Goal: Task Accomplishment & Management: Complete application form

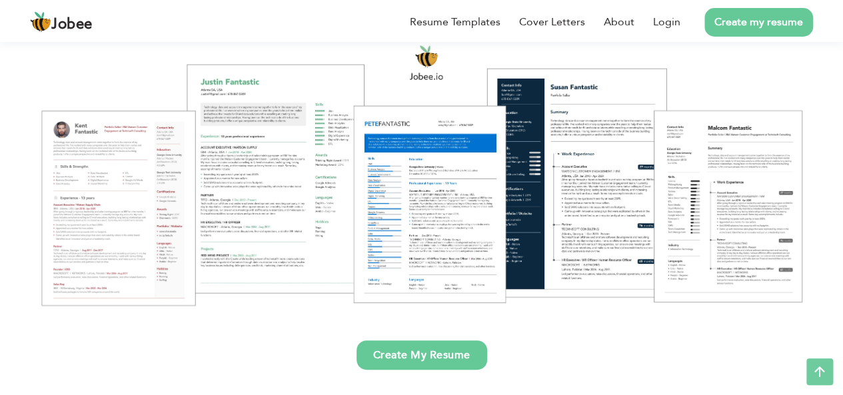
scroll to position [144, 0]
click at [397, 345] on link "Create My Resume" at bounding box center [422, 355] width 131 height 29
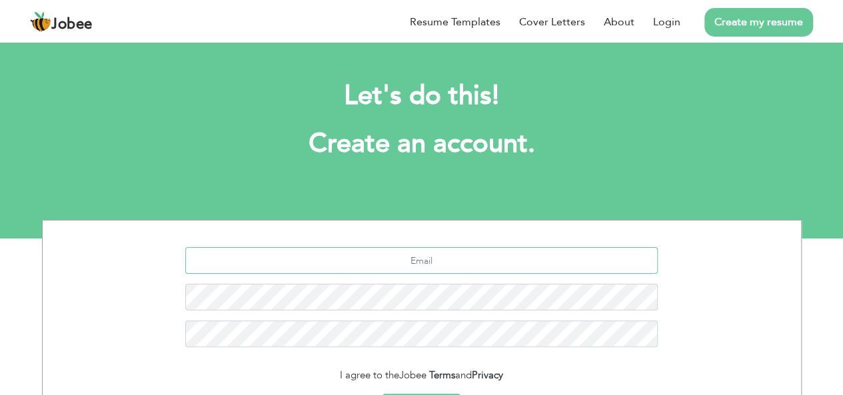
click at [383, 259] on input "text" at bounding box center [421, 260] width 472 height 27
type input "catoorajpoot735@gmail.com"
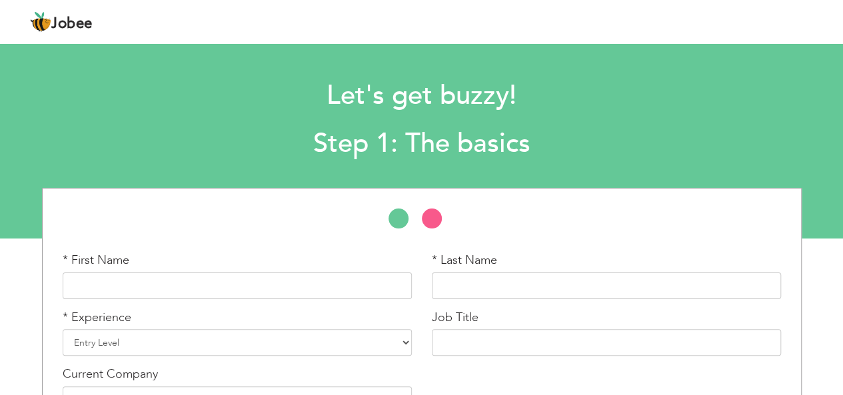
click at [266, 220] on div at bounding box center [422, 225] width 758 height 33
click at [79, 289] on input "text" at bounding box center [237, 286] width 349 height 27
type input "i"
type input "Iram"
click at [472, 291] on input "text" at bounding box center [606, 286] width 349 height 27
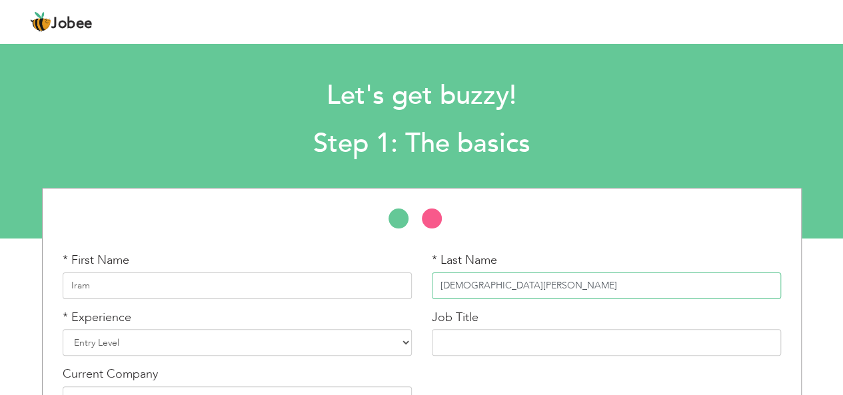
type input "Allah Ditta"
click at [105, 345] on select "Entry Level Less than 1 Year 1 Year 2 Years 3 Years 4 Years 5 Years 6 Years 7 Y…" at bounding box center [237, 342] width 349 height 27
select select "2"
click at [63, 329] on select "Entry Level Less than 1 Year 1 Year 2 Years 3 Years 4 Years 5 Years 6 Years 7 Y…" at bounding box center [237, 342] width 349 height 27
click at [488, 347] on input "text" at bounding box center [606, 342] width 349 height 27
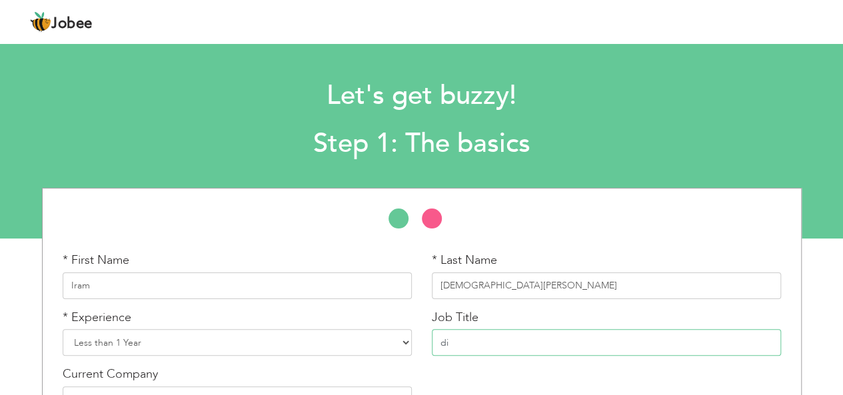
type input "d"
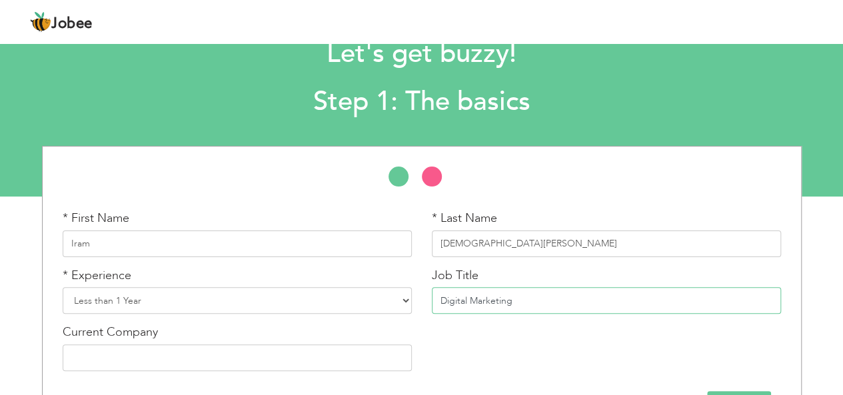
scroll to position [87, 0]
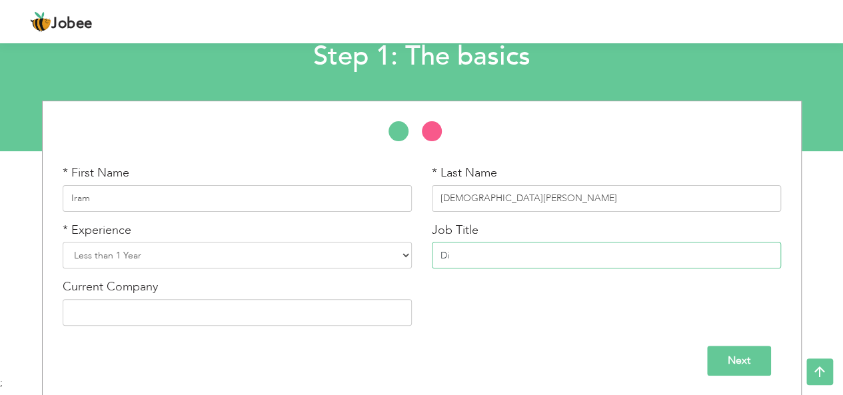
type input "D"
type input "Social Media Marketing"
click at [99, 312] on input "text" at bounding box center [237, 312] width 349 height 27
type input "Peak Solution"
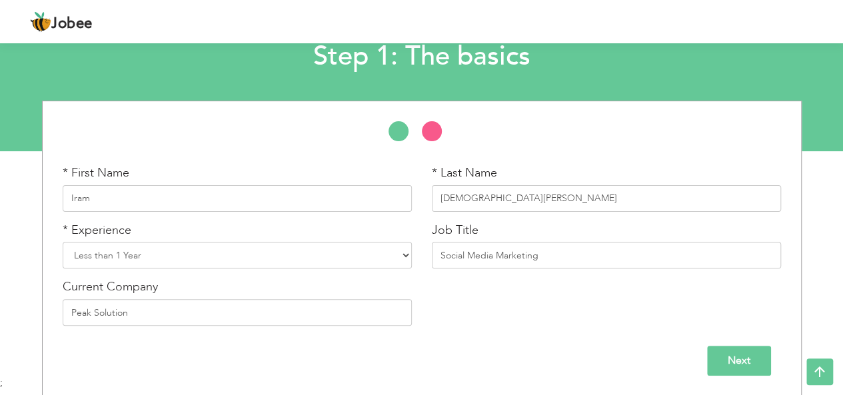
click at [742, 353] on input "Next" at bounding box center [739, 361] width 64 height 30
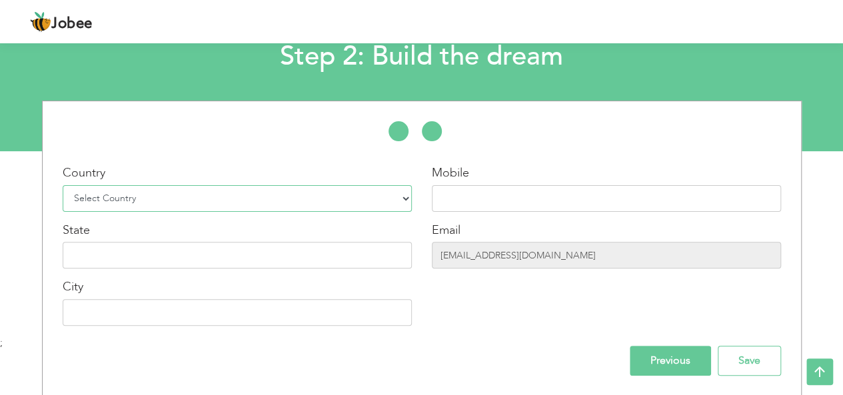
click at [89, 199] on select "Select Country Afghanistan Albania Algeria American Samoa Andorra Angola Anguil…" at bounding box center [237, 198] width 349 height 27
select select "166"
click at [63, 185] on select "Select Country Afghanistan Albania Algeria American Samoa Andorra Angola Anguil…" at bounding box center [237, 198] width 349 height 27
click at [506, 193] on input "text" at bounding box center [606, 198] width 349 height 27
type input "03217915239"
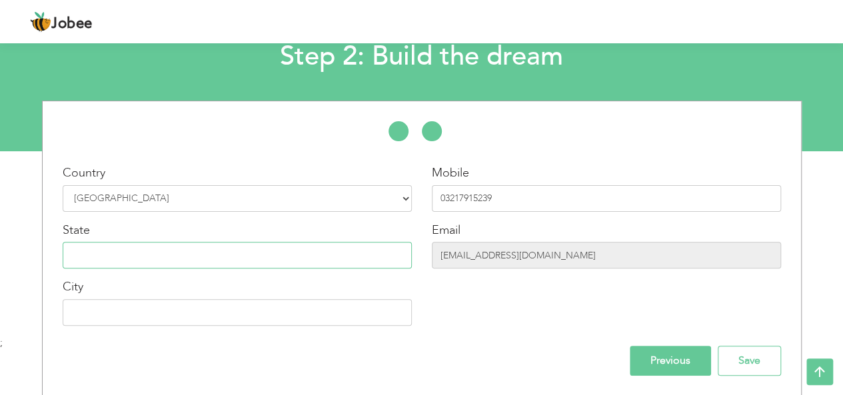
click at [74, 259] on input "text" at bounding box center [237, 255] width 349 height 27
type input "Punjab"
click at [77, 309] on input "text" at bounding box center [237, 312] width 349 height 27
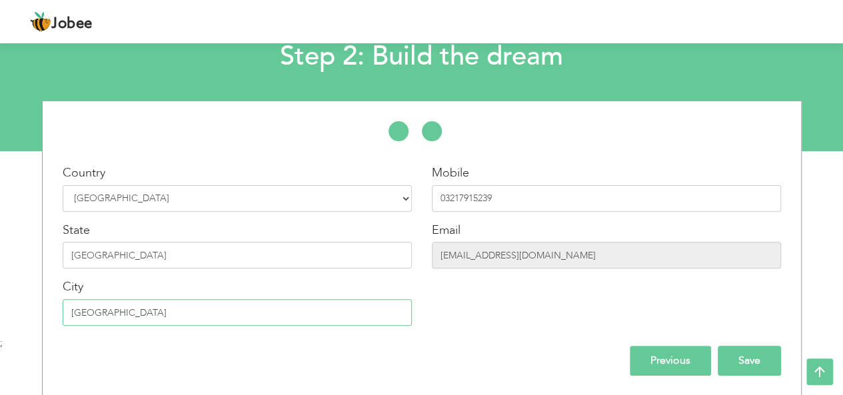
type input "[GEOGRAPHIC_DATA]"
click at [750, 357] on input "Save" at bounding box center [749, 361] width 63 height 30
click at [739, 358] on input "Save" at bounding box center [749, 361] width 63 height 30
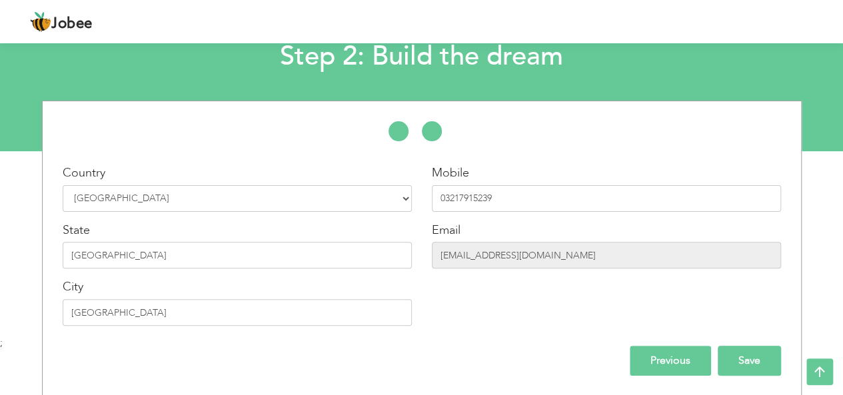
click at [739, 358] on input "Save" at bounding box center [749, 361] width 63 height 30
click at [754, 364] on input "Save" at bounding box center [749, 361] width 63 height 30
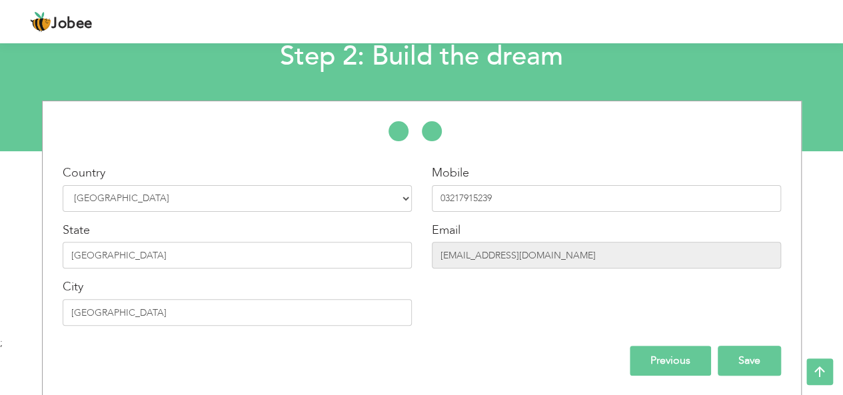
click at [754, 364] on input "Save" at bounding box center [749, 361] width 63 height 30
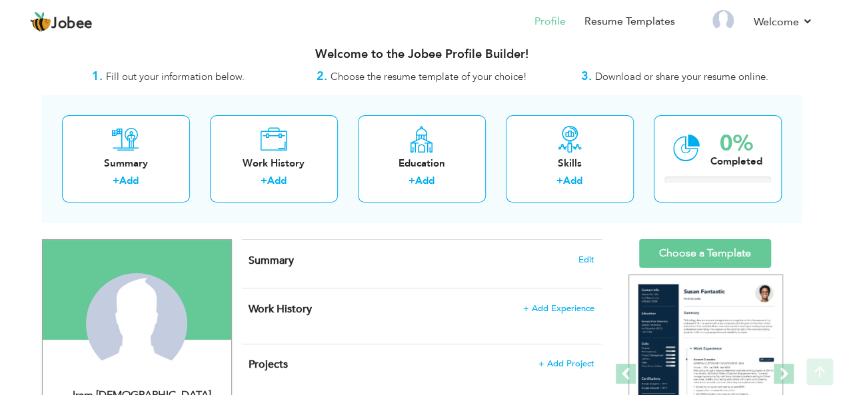
scroll to position [11, 0]
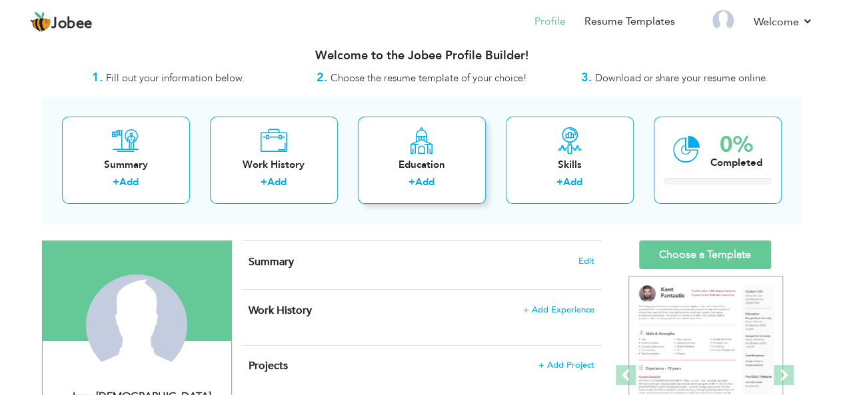
click at [409, 181] on label "+" at bounding box center [411, 182] width 7 height 14
radio input "true"
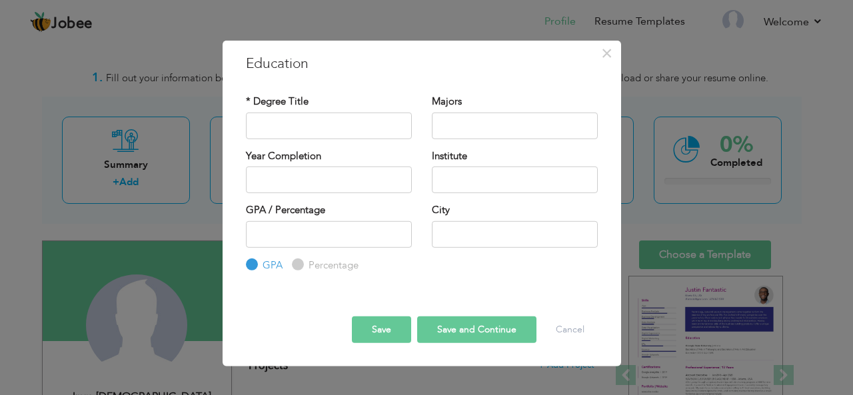
click at [102, 157] on div "× Education * Degree Title Majors Year Completion Institute GPA" at bounding box center [426, 197] width 853 height 395
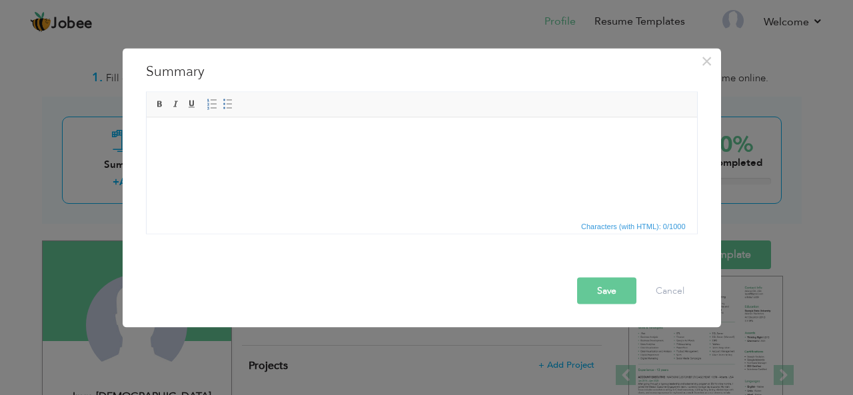
click at [45, 81] on div "× Summary Rich Text Editor, summaryEditor Editor toolbars Basic Styles Bold Ita…" at bounding box center [426, 197] width 853 height 395
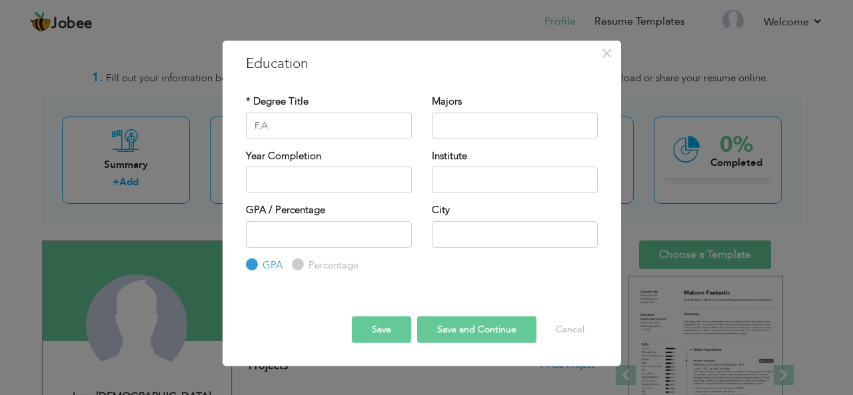
drag, startPoint x: 352, startPoint y: 149, endPoint x: 357, endPoint y: 154, distance: 7.1
click at [357, 154] on div "Year Completion" at bounding box center [329, 171] width 166 height 44
click at [269, 122] on input "F.A" at bounding box center [329, 125] width 166 height 27
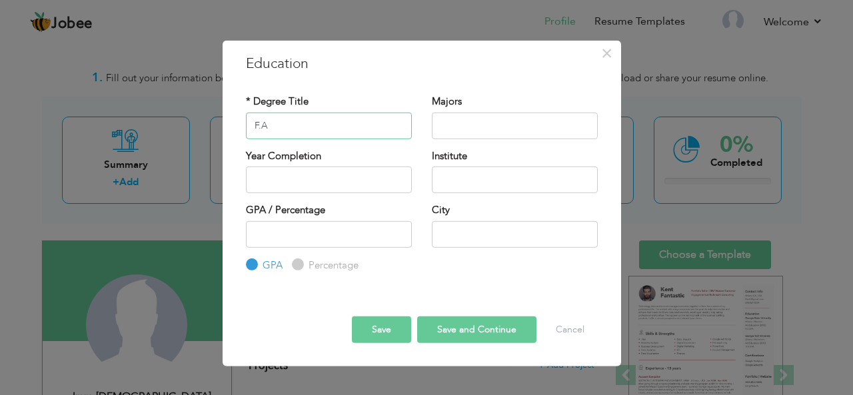
type input "E"
click at [269, 122] on input "E" at bounding box center [329, 125] width 166 height 27
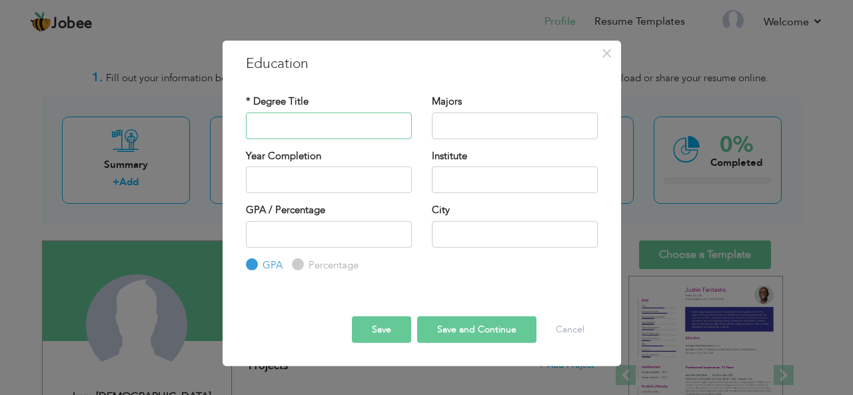
click at [273, 117] on input "text" at bounding box center [329, 125] width 166 height 27
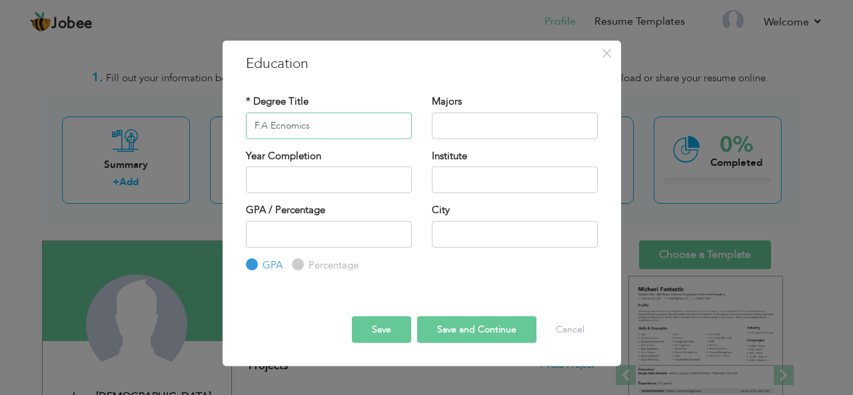
type input "F.A Ecnomics"
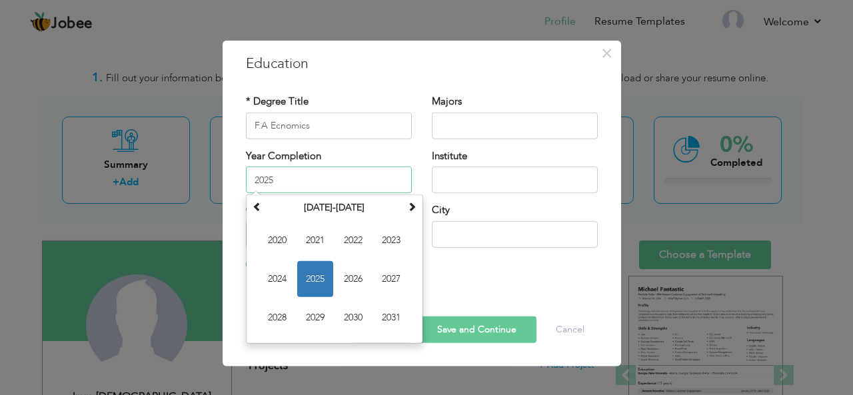
click at [281, 175] on input "2025" at bounding box center [329, 180] width 166 height 27
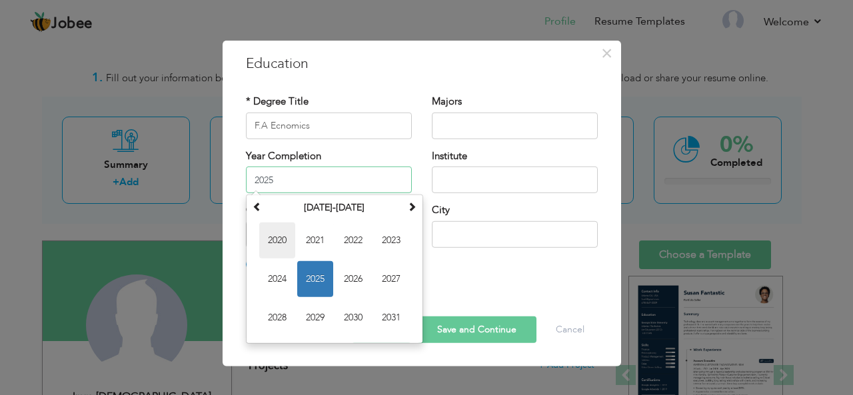
click at [279, 245] on span "2020" at bounding box center [277, 241] width 36 height 36
type input "2020"
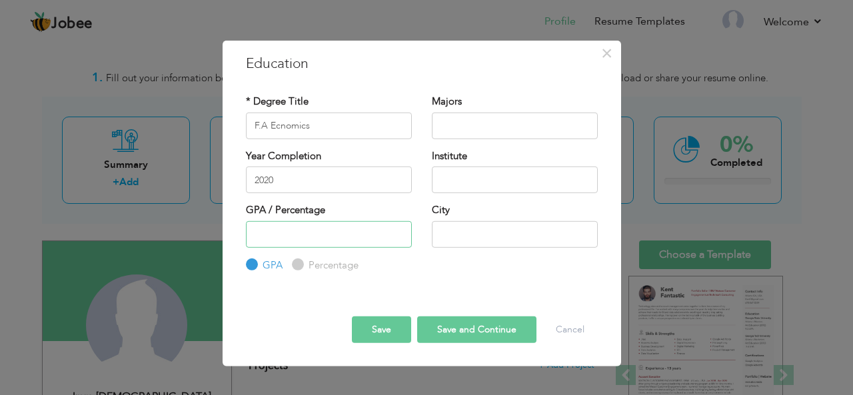
click at [288, 234] on input "number" at bounding box center [329, 234] width 166 height 27
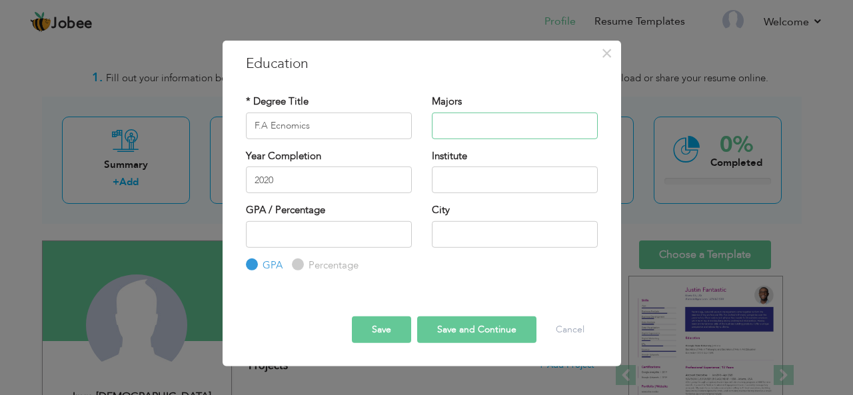
click at [466, 124] on input "text" at bounding box center [515, 125] width 166 height 27
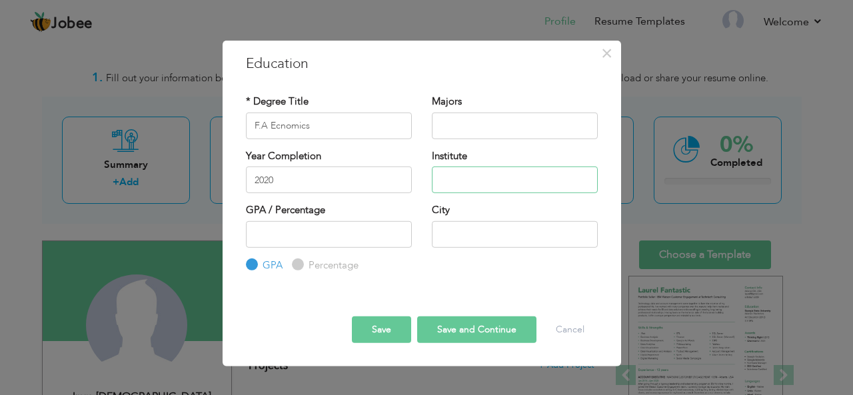
click at [459, 175] on input "text" at bounding box center [515, 180] width 166 height 27
type input "g"
type input "Gulshan Ravi Degree Collage"
click at [448, 126] on input "text" at bounding box center [515, 125] width 166 height 27
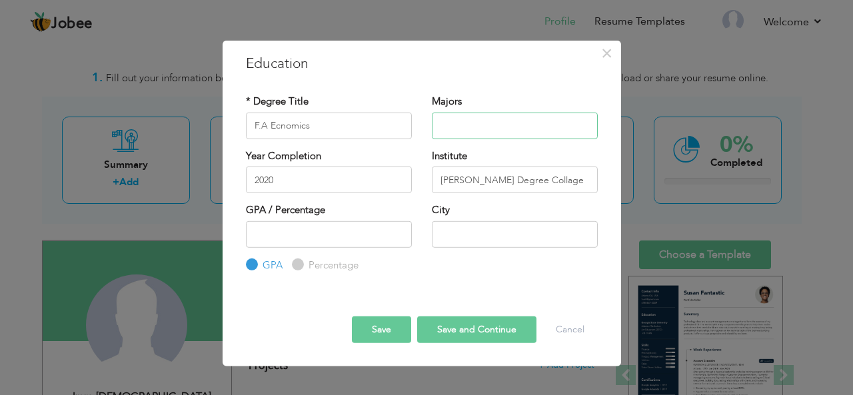
type input "e"
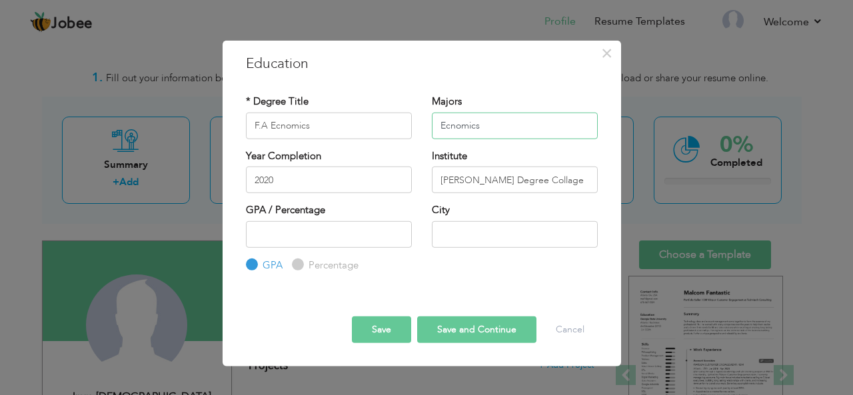
type input "Ecnomics"
click at [327, 122] on input "F.A Ecnomics" at bounding box center [329, 125] width 166 height 27
type input "F.A"
click at [255, 226] on input "number" at bounding box center [329, 234] width 166 height 27
type input "80"
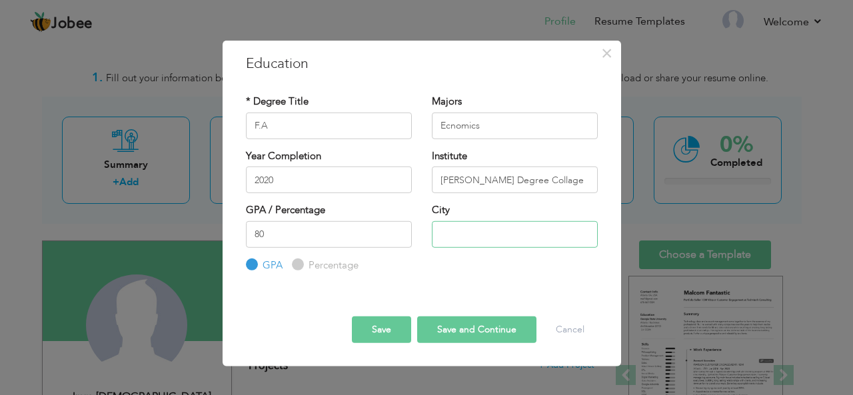
click at [449, 238] on input "text" at bounding box center [515, 234] width 166 height 27
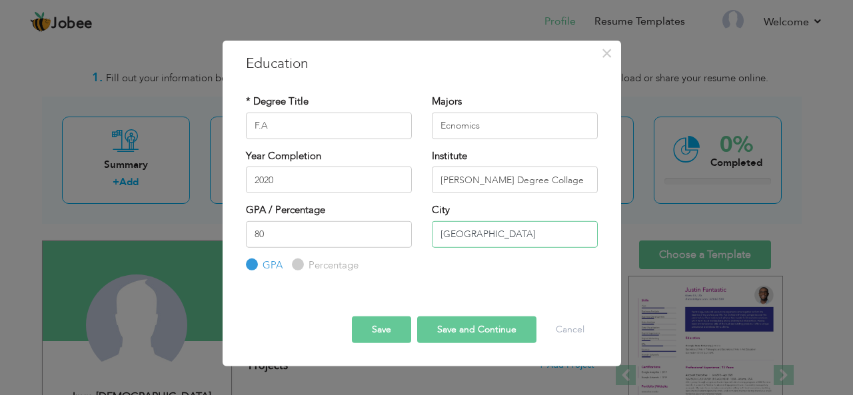
type input "[GEOGRAPHIC_DATA]"
click at [305, 179] on input "2020" at bounding box center [329, 180] width 166 height 27
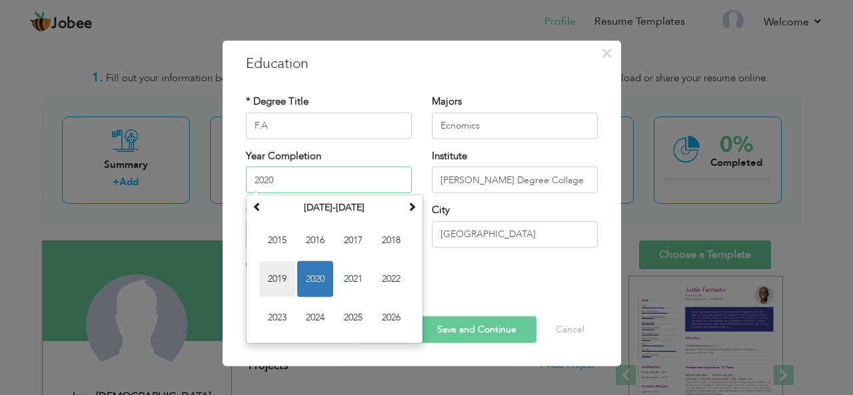
click at [271, 276] on span "2019" at bounding box center [277, 279] width 36 height 36
type input "2019"
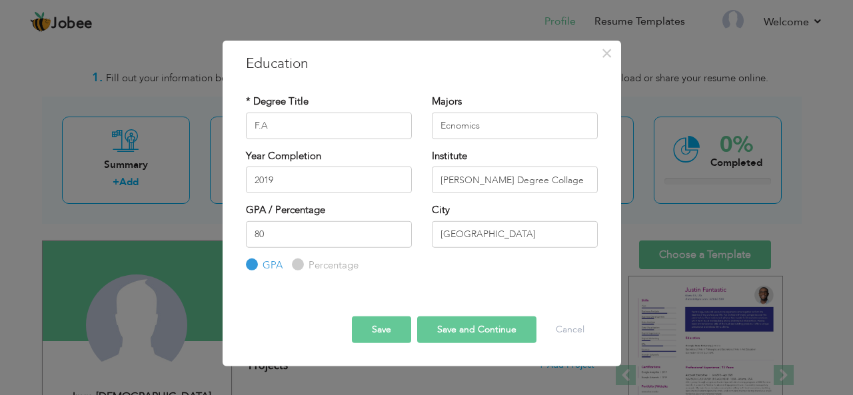
click at [478, 325] on button "Save and Continue" at bounding box center [476, 330] width 119 height 27
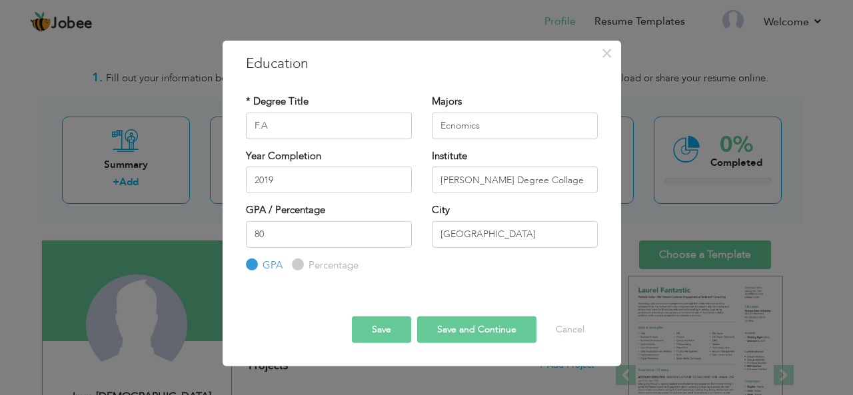
click at [450, 345] on div "Save Save and Continue Delete Cancel" at bounding box center [422, 318] width 372 height 70
click at [292, 263] on input "Percentage" at bounding box center [296, 265] width 9 height 9
radio input "true"
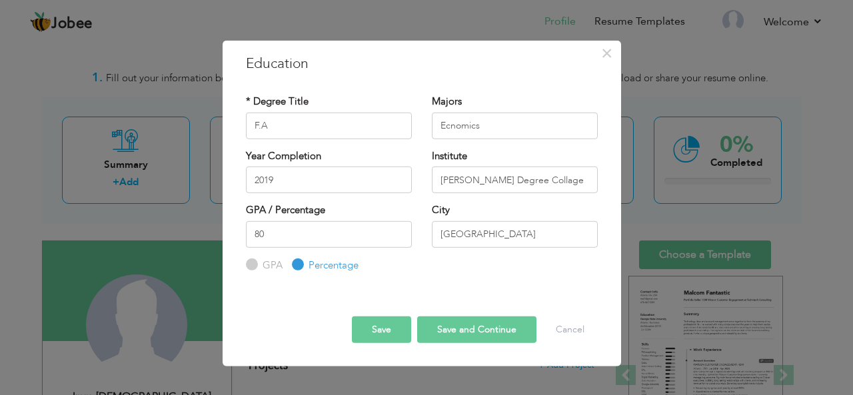
click at [466, 323] on button "Save and Continue" at bounding box center [476, 330] width 119 height 27
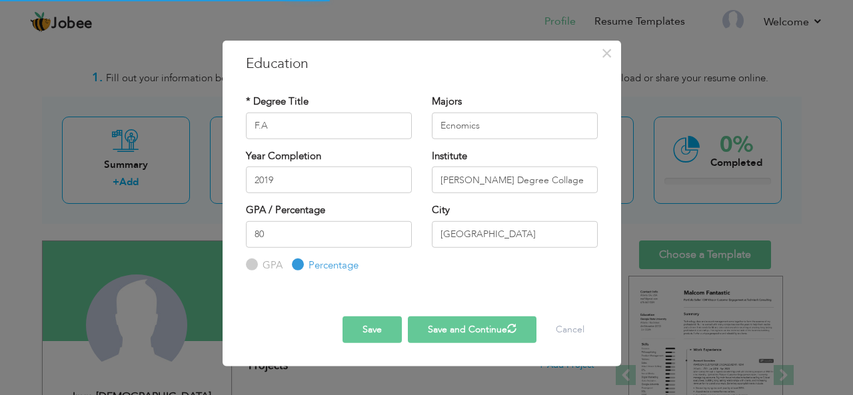
radio input "true"
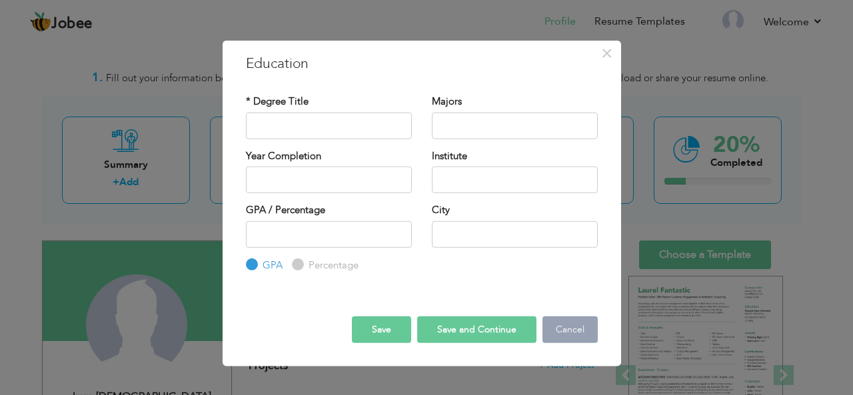
click at [571, 338] on button "Cancel" at bounding box center [569, 330] width 55 height 27
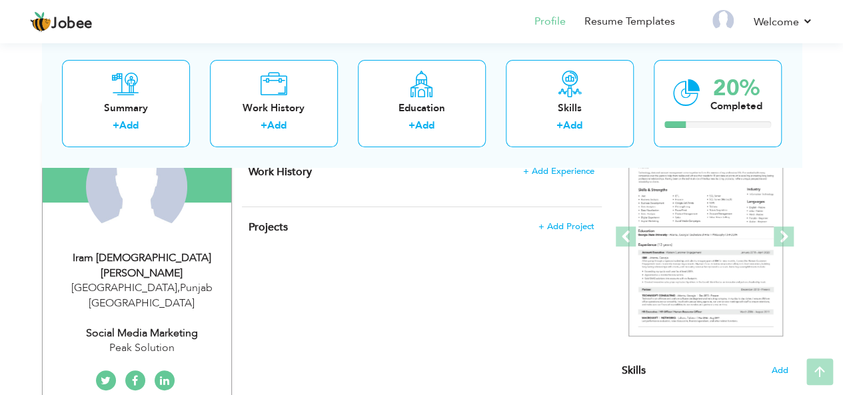
scroll to position [153, 0]
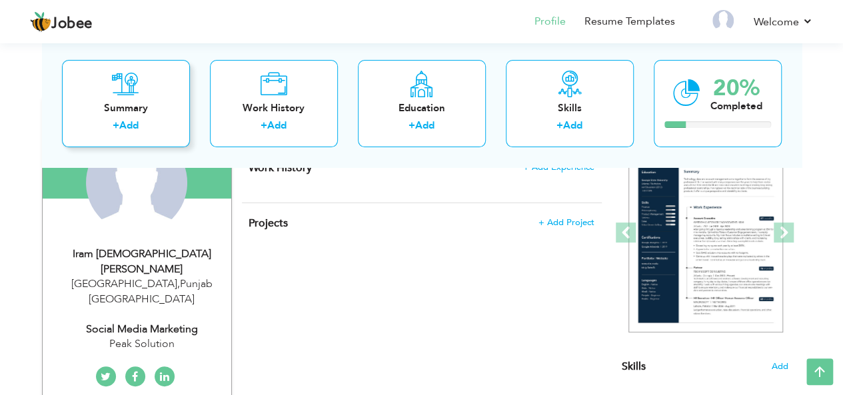
click at [140, 117] on div "Summary + Add" at bounding box center [126, 103] width 128 height 87
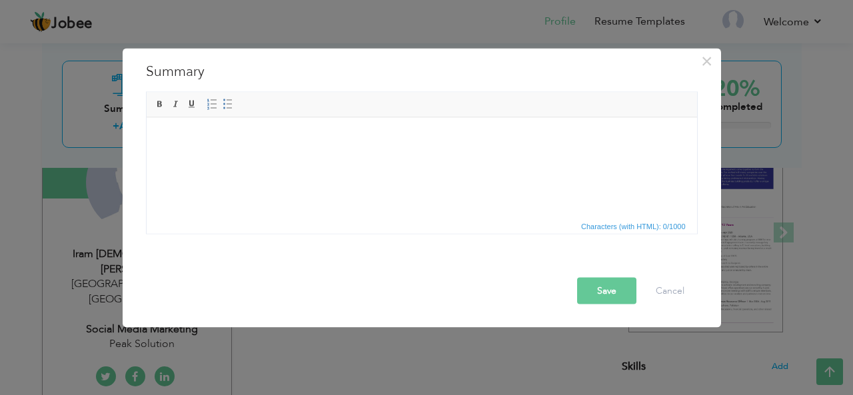
click at [33, 43] on div "× Summary Rich Text Editor, summaryEditor Editor toolbars Basic Styles Bold Ita…" at bounding box center [426, 197] width 853 height 395
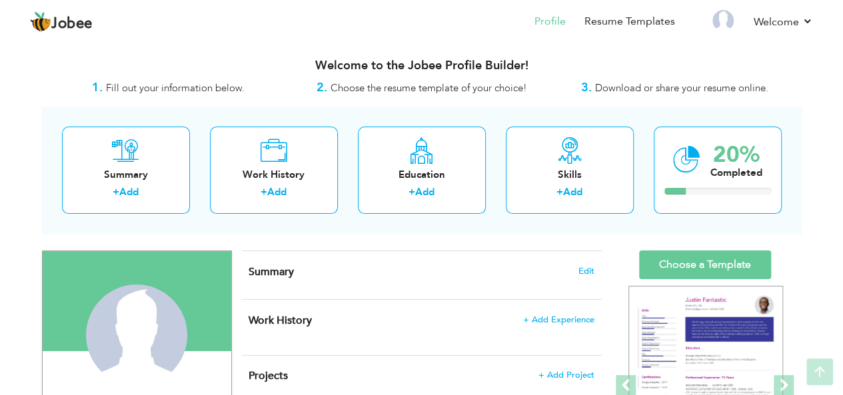
scroll to position [0, 0]
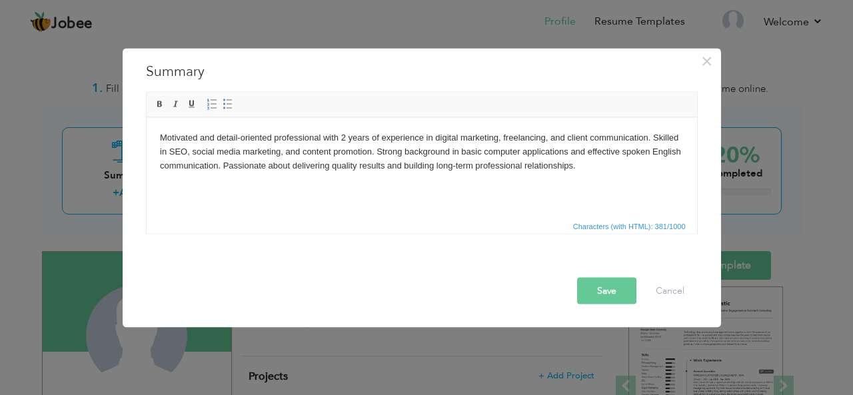
click at [599, 283] on button "Save" at bounding box center [606, 290] width 59 height 27
click at [156, 137] on html "Motivated and detail-oriented professional with 2 years of experience in digita…" at bounding box center [421, 151] width 550 height 68
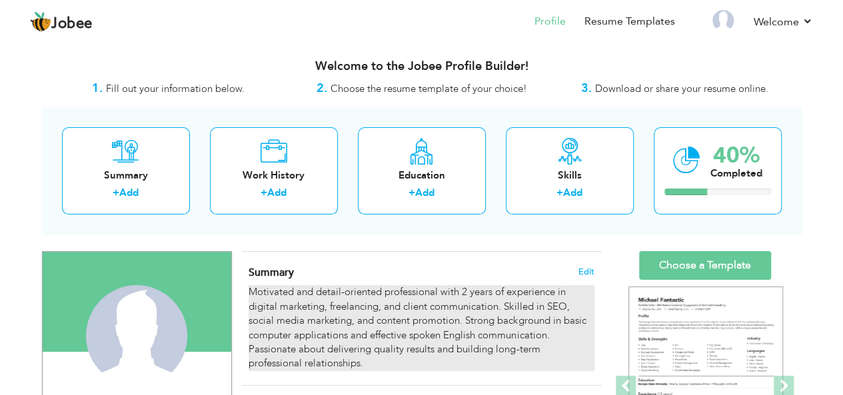
click at [372, 367] on div "Motivated and detail-oriented professional with 2 years of experience in digita…" at bounding box center [421, 328] width 345 height 86
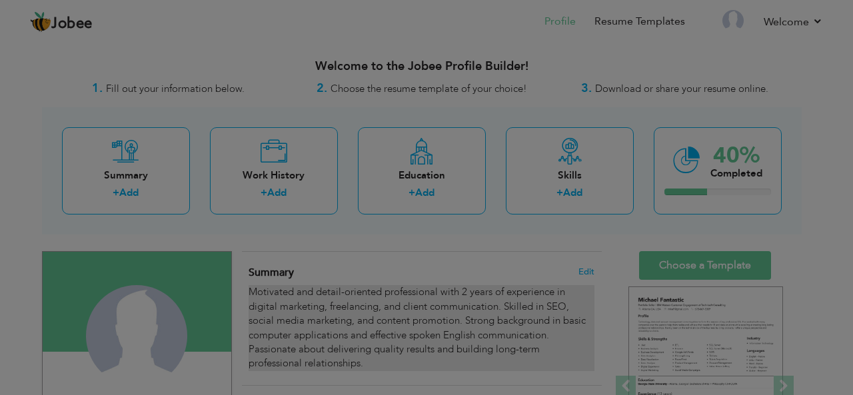
click at [372, 367] on div at bounding box center [426, 197] width 853 height 395
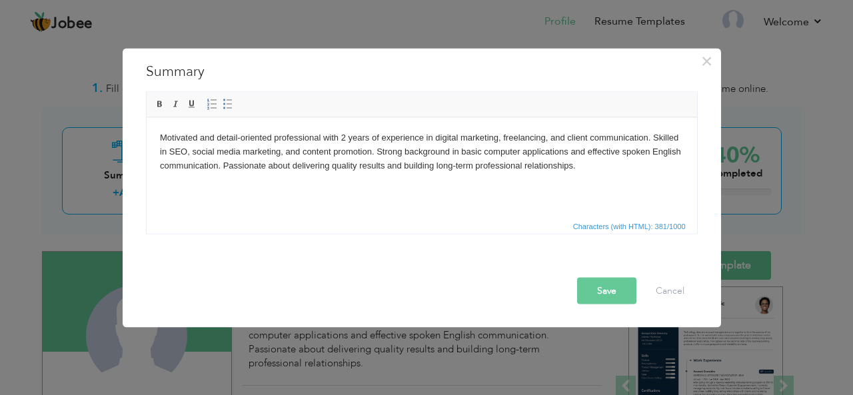
click at [157, 137] on html "Motivated and detail-oriented professional with 2 years of experience in digita…" at bounding box center [421, 151] width 550 height 68
click at [604, 295] on button "Save" at bounding box center [606, 290] width 59 height 27
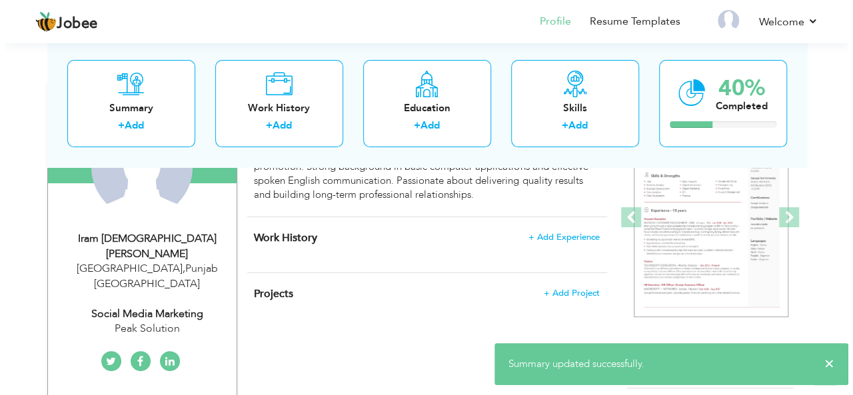
scroll to position [173, 0]
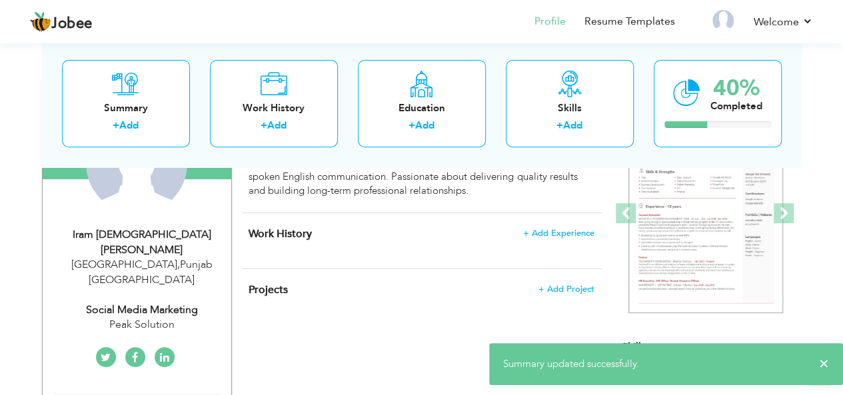
click at [269, 247] on div "Work History + Add Experience × Work History * Job Title Company Duration" at bounding box center [422, 240] width 360 height 55
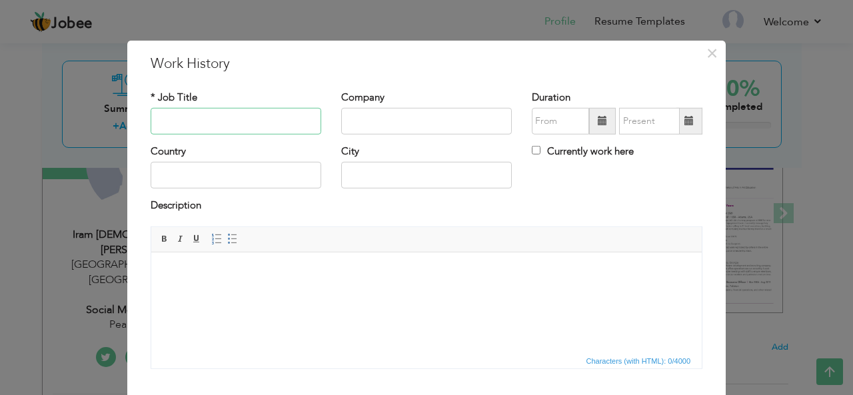
click at [160, 119] on input "text" at bounding box center [236, 121] width 171 height 27
type input "Teaching"
click at [351, 131] on input "text" at bounding box center [426, 121] width 171 height 27
type input "A"
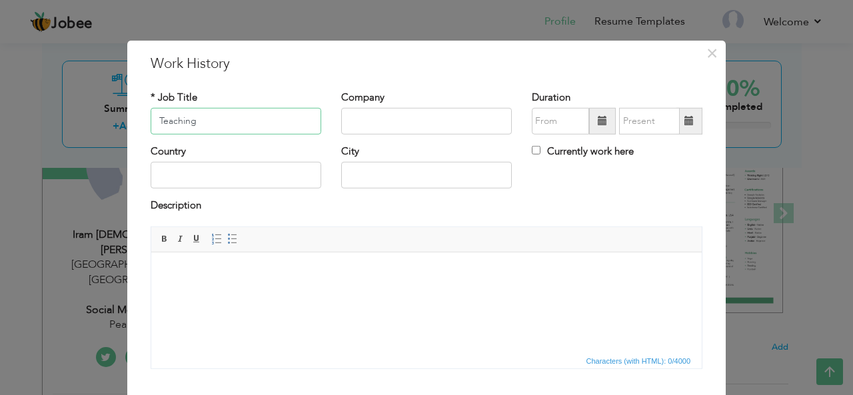
click at [196, 116] on input "Teaching" at bounding box center [236, 121] width 171 height 27
type input "T"
type input "D"
type input "Social Media Marketing"
click at [386, 123] on input "text" at bounding box center [426, 121] width 171 height 27
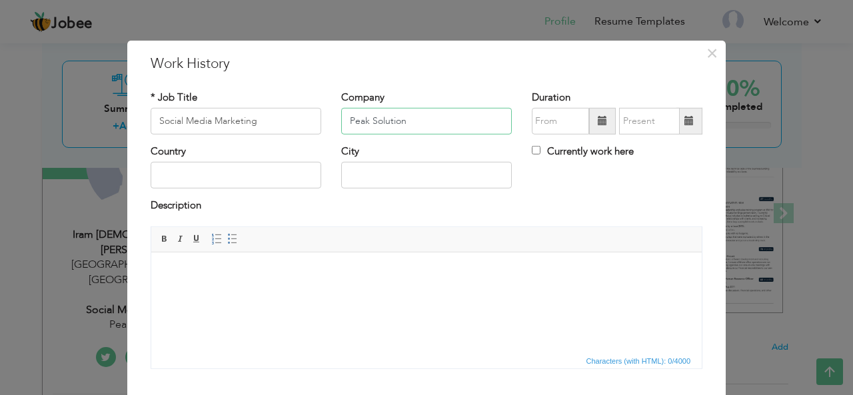
type input "Peak Solution"
click at [185, 181] on input "text" at bounding box center [236, 175] width 171 height 27
type input "[GEOGRAPHIC_DATA]"
click at [348, 171] on input "text" at bounding box center [426, 175] width 171 height 27
type input "[GEOGRAPHIC_DATA]"
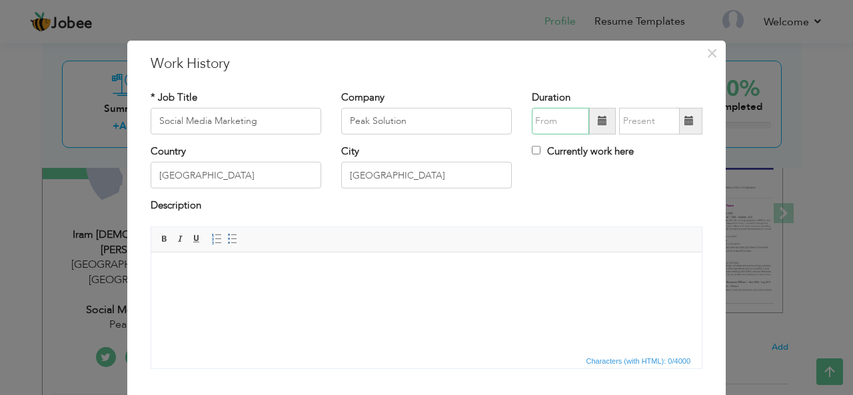
type input "09/2025"
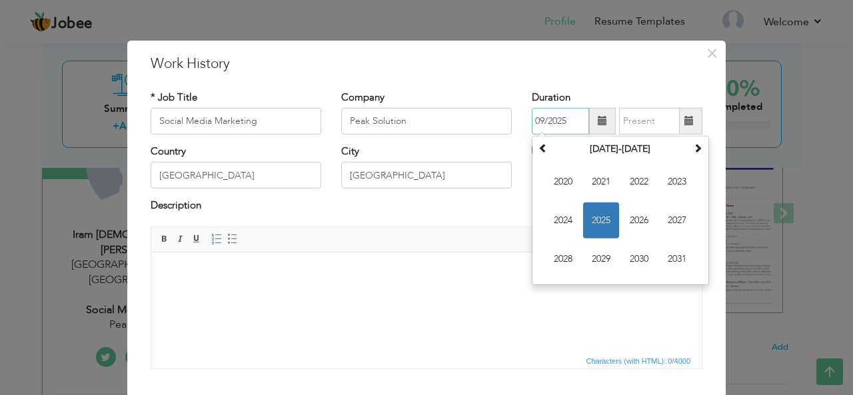
click at [552, 122] on input "09/2025" at bounding box center [560, 121] width 57 height 27
drag, startPoint x: 552, startPoint y: 122, endPoint x: 561, endPoint y: 218, distance: 96.4
click at [561, 135] on div "09/2025 September 2025 Su Mo Tu We Th Fr Sa 31 1 2 3 4 5 6 7 8 9 10 11 12 13 14…" at bounding box center [617, 121] width 171 height 27
click at [561, 218] on span "2024" at bounding box center [563, 221] width 36 height 36
type input "09/2025"
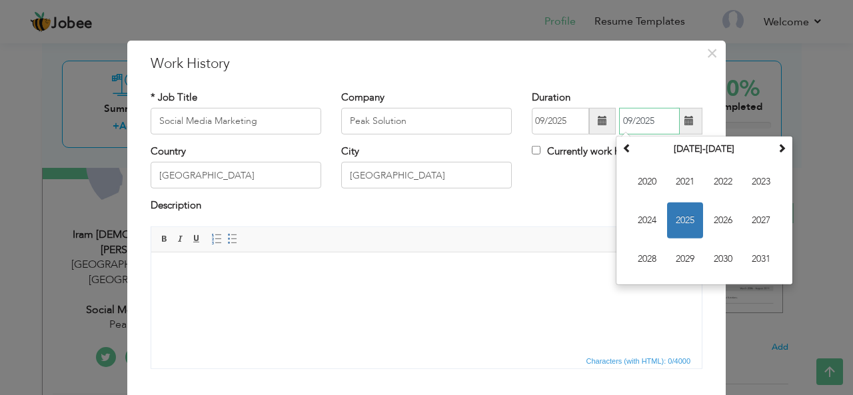
click at [659, 121] on input "09/2025" at bounding box center [649, 121] width 61 height 27
click at [682, 217] on span "2025" at bounding box center [685, 221] width 36 height 36
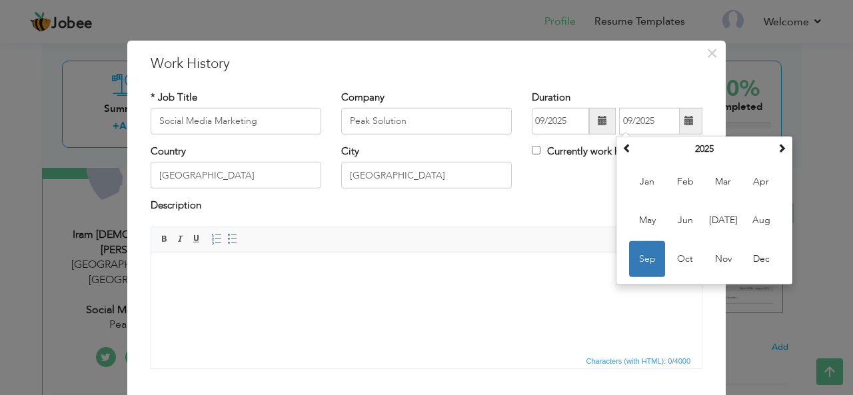
click at [562, 171] on div "Currently work here" at bounding box center [617, 158] width 191 height 27
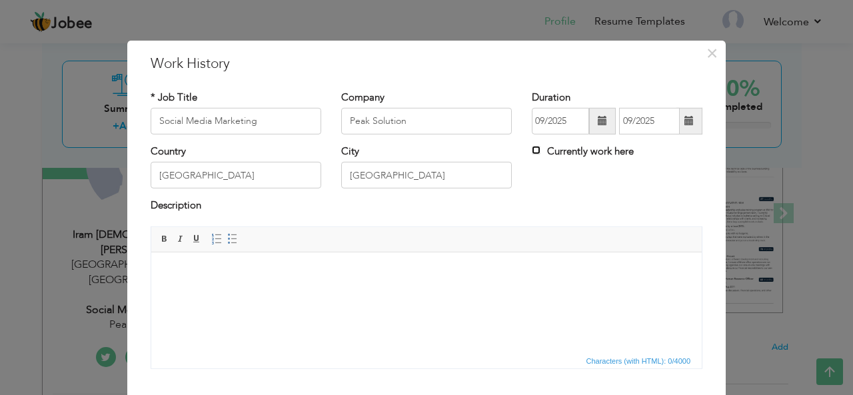
click at [532, 149] on input "Currently work here" at bounding box center [536, 150] width 9 height 9
checkbox input "true"
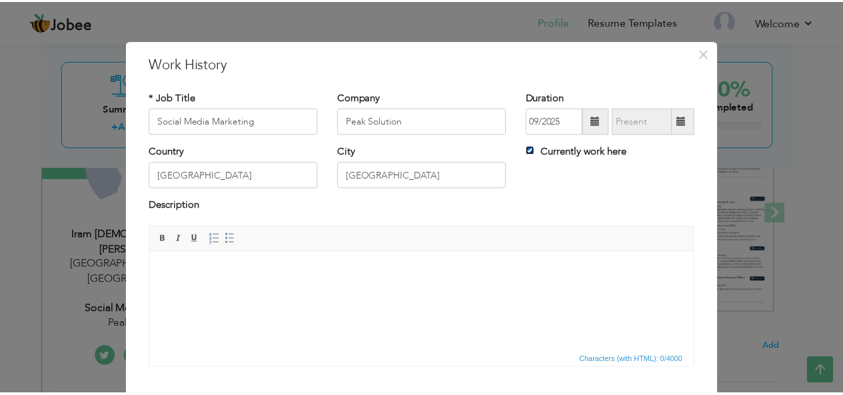
scroll to position [80, 0]
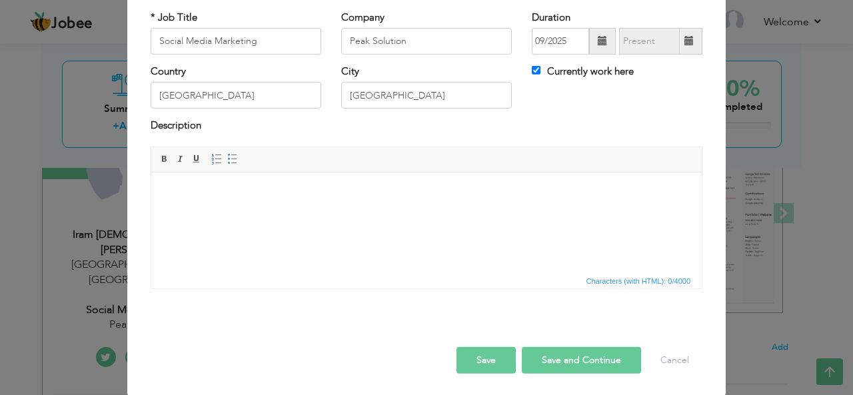
click at [563, 361] on button "Save and Continue" at bounding box center [581, 360] width 119 height 27
click at [582, 353] on button "Save and Continue" at bounding box center [581, 360] width 119 height 27
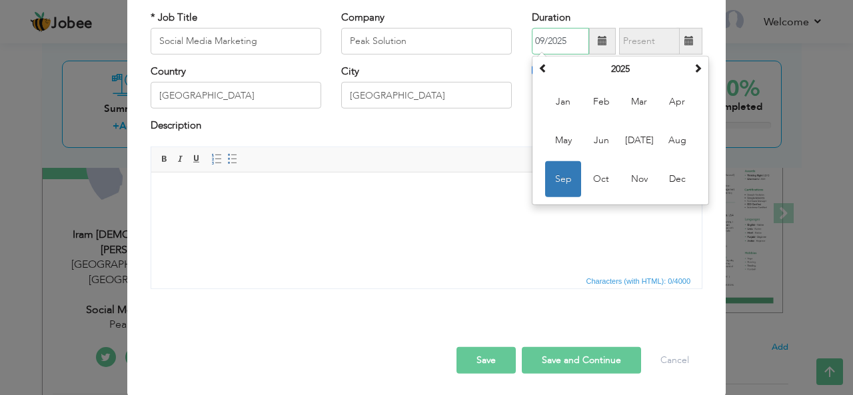
click at [568, 181] on span "Sep" at bounding box center [563, 179] width 36 height 36
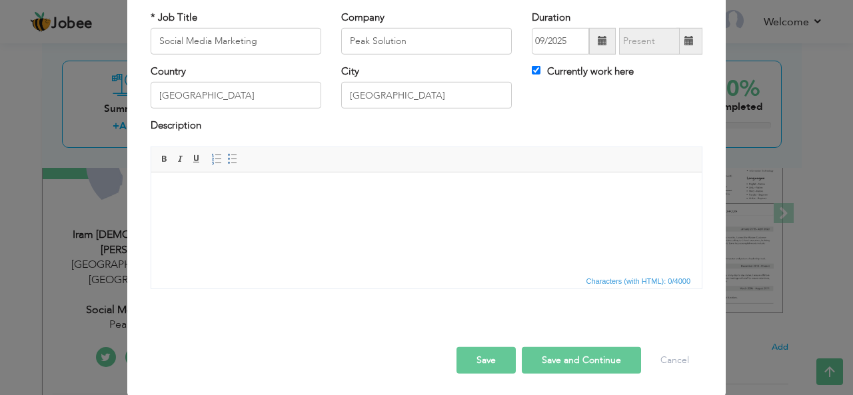
click at [541, 365] on button "Save and Continue" at bounding box center [581, 360] width 119 height 27
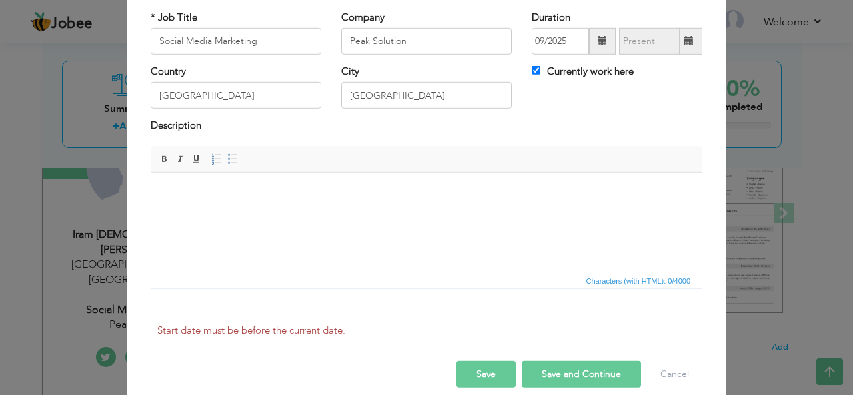
click at [456, 213] on html at bounding box center [426, 192] width 550 height 41
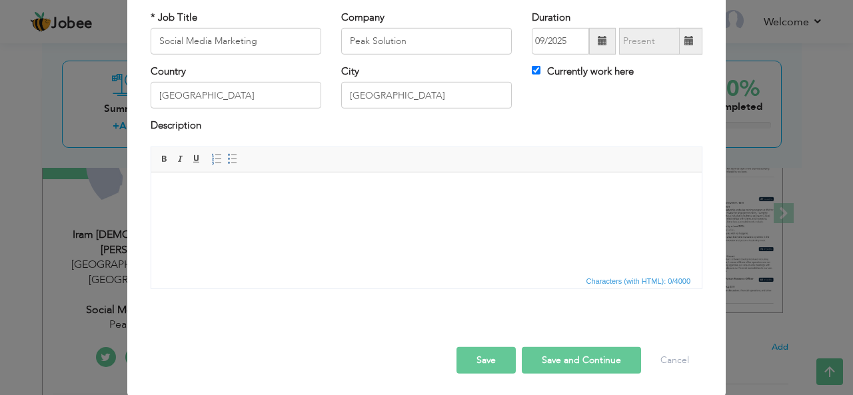
click at [469, 358] on button "Save" at bounding box center [485, 360] width 59 height 27
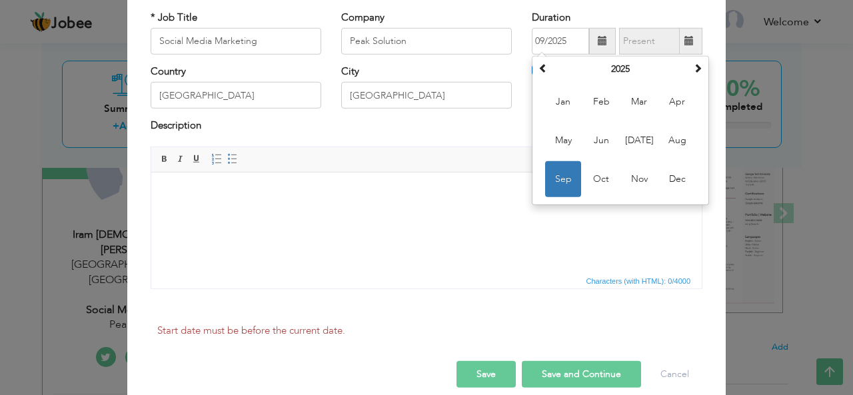
click at [469, 358] on div "Start date must be before the current date." at bounding box center [427, 340] width 572 height 42
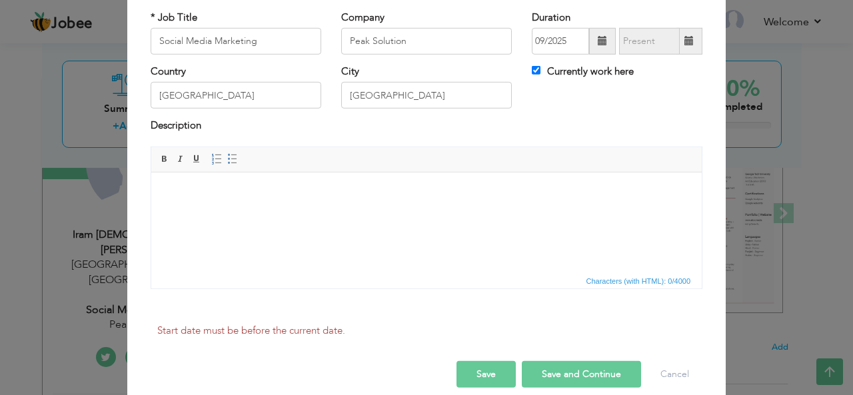
click at [469, 358] on div "Start date must be before the current date." at bounding box center [427, 340] width 572 height 42
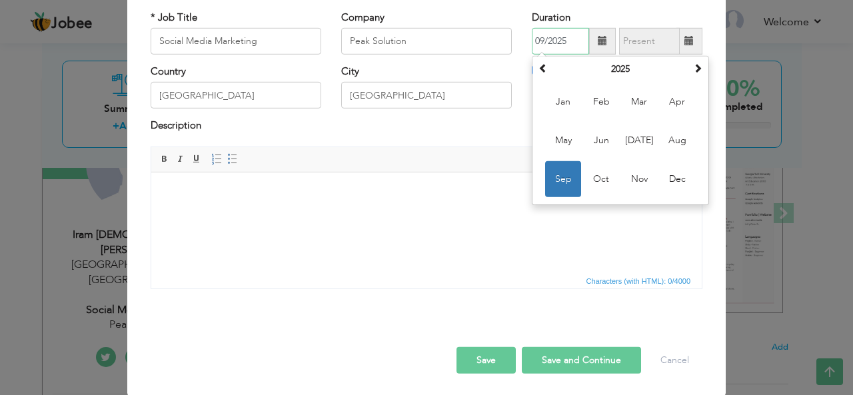
click at [564, 35] on input "09/2025" at bounding box center [560, 41] width 57 height 27
click at [554, 167] on span "Sep" at bounding box center [563, 179] width 36 height 36
type input "09/2025"
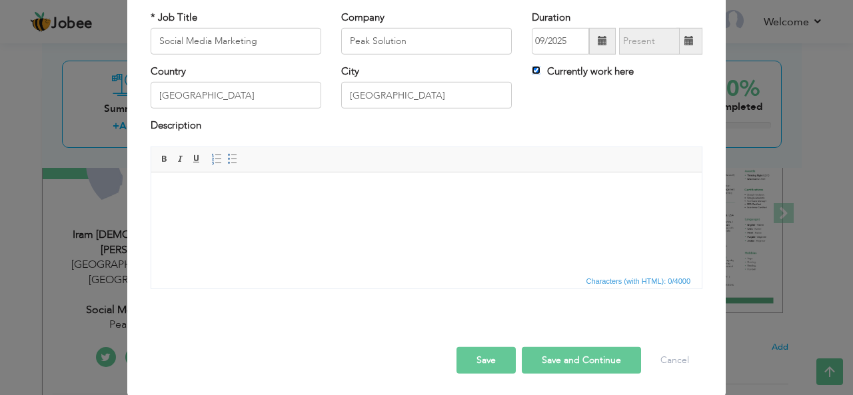
click at [534, 73] on input "Currently work here" at bounding box center [536, 70] width 9 height 9
checkbox input "false"
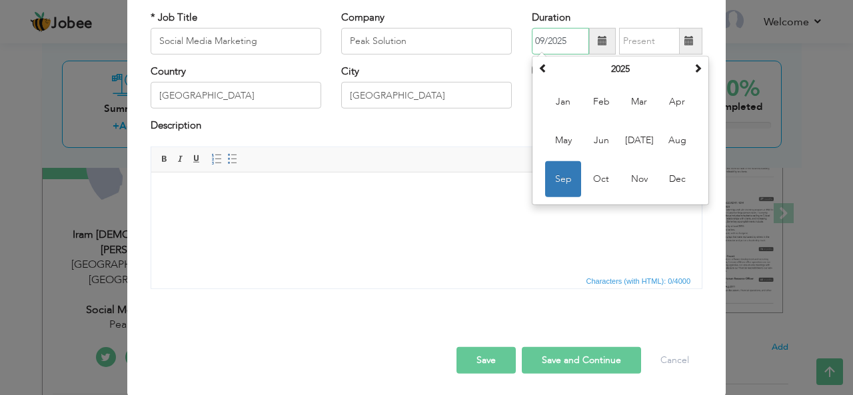
click at [564, 41] on input "09/2025" at bounding box center [560, 41] width 57 height 27
type input "09/2024"
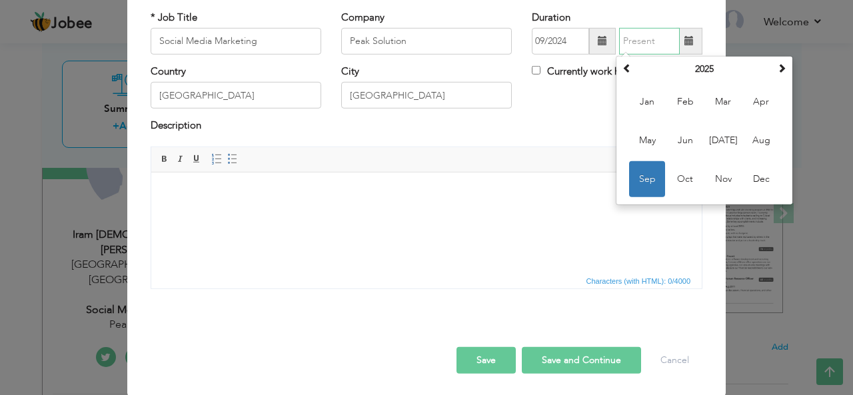
click at [634, 37] on input "text" at bounding box center [649, 41] width 61 height 27
click at [649, 179] on span "Sep" at bounding box center [647, 179] width 36 height 36
type input "09/2025"
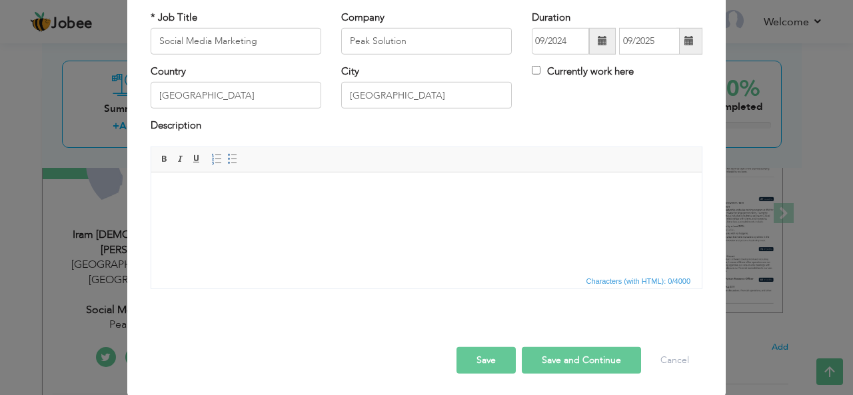
click at [606, 358] on button "Save and Continue" at bounding box center [581, 360] width 119 height 27
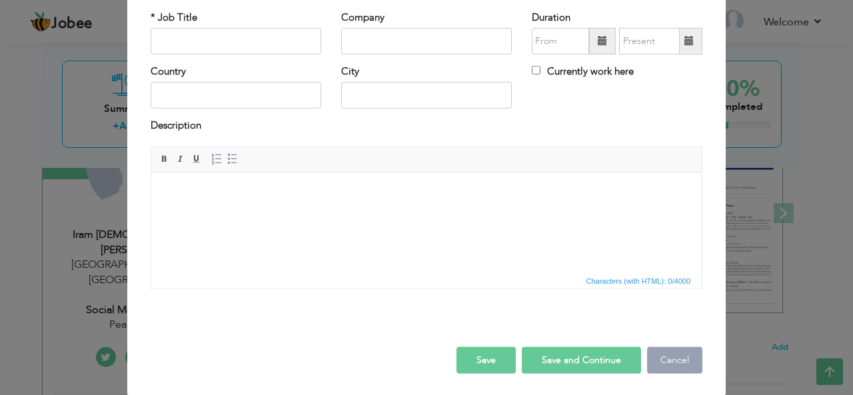
click at [680, 358] on button "Cancel" at bounding box center [674, 360] width 55 height 27
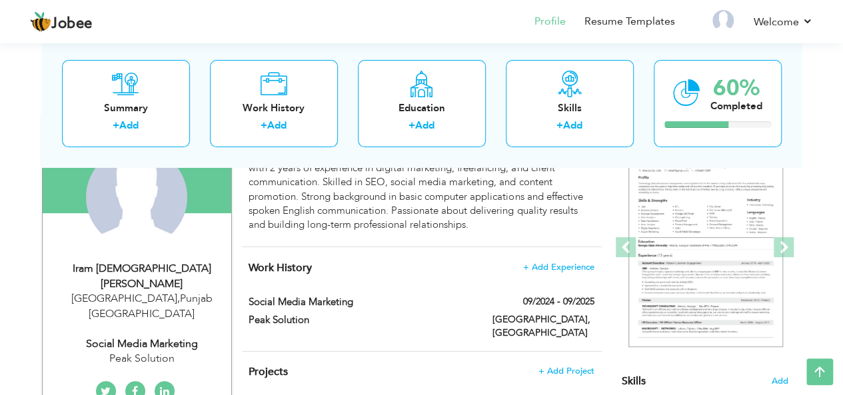
scroll to position [133, 0]
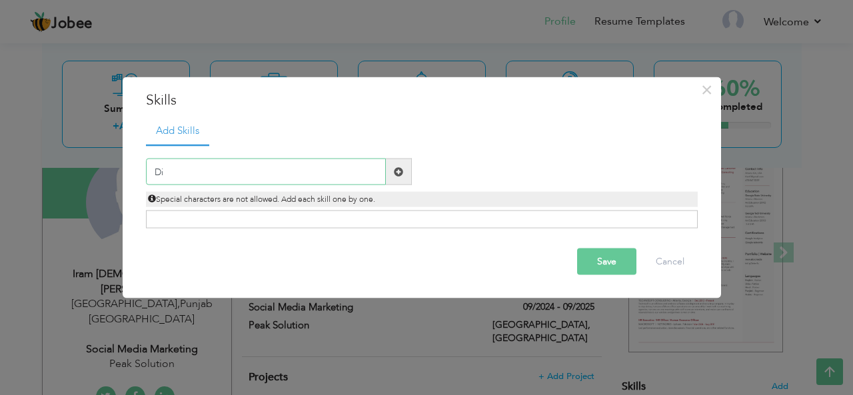
type input "D"
type input "Social Media Marketing"
click at [593, 261] on button "Save" at bounding box center [606, 262] width 59 height 27
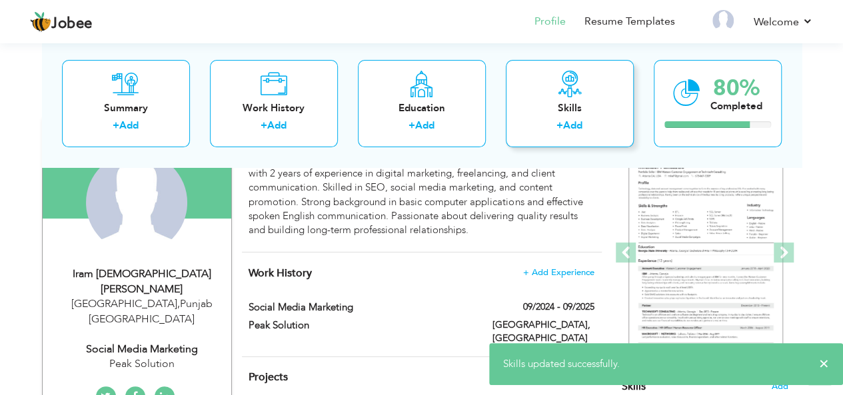
click at [574, 123] on link "Add" at bounding box center [572, 125] width 19 height 13
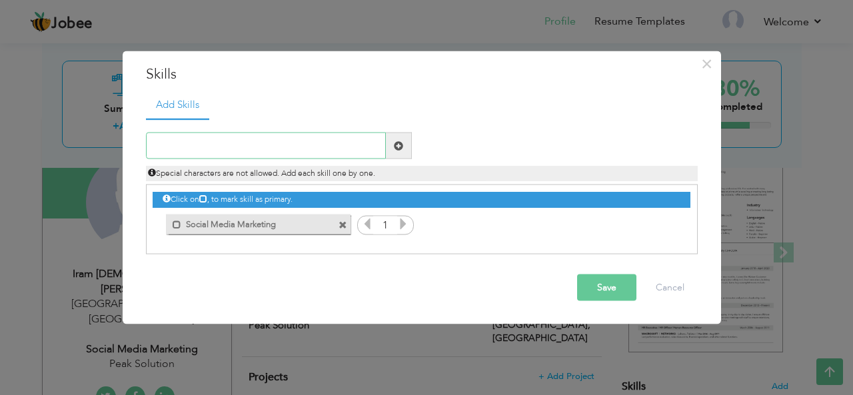
click at [161, 139] on input "text" at bounding box center [266, 146] width 240 height 27
type input "Spoken English"
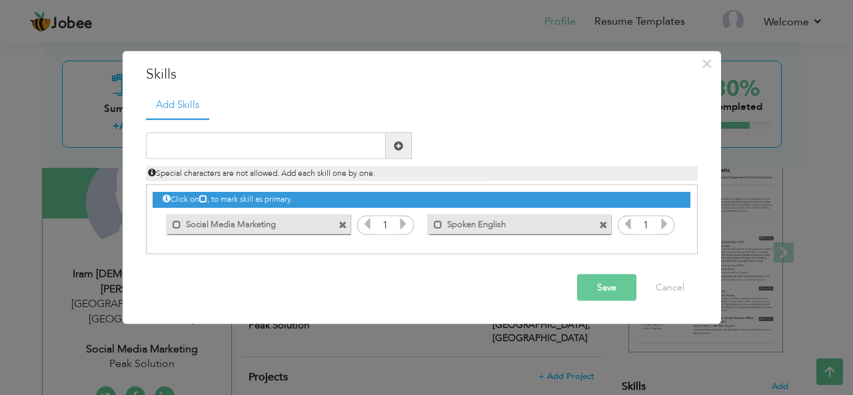
click at [608, 228] on div "Click on , to mark skill as primary. Mark as primary skill. Social Media Market…" at bounding box center [421, 211] width 537 height 52
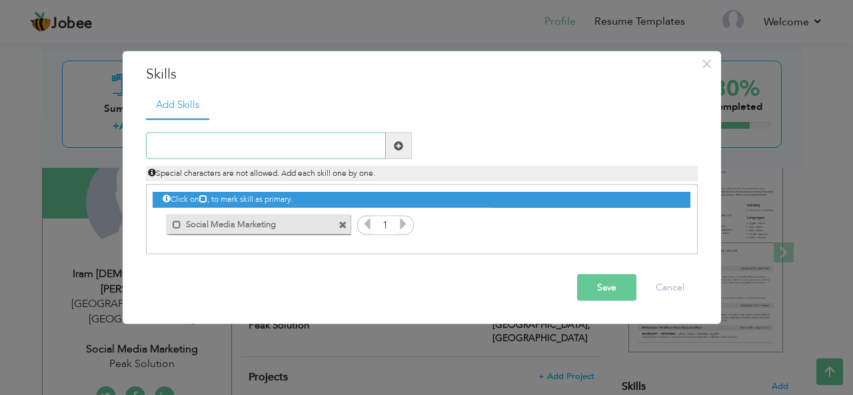
click at [151, 153] on input "text" at bounding box center [266, 146] width 240 height 27
click at [171, 143] on input "Contact writing" at bounding box center [266, 146] width 240 height 27
click at [185, 148] on input "Contact writing" at bounding box center [266, 146] width 240 height 27
type input "Contant writing"
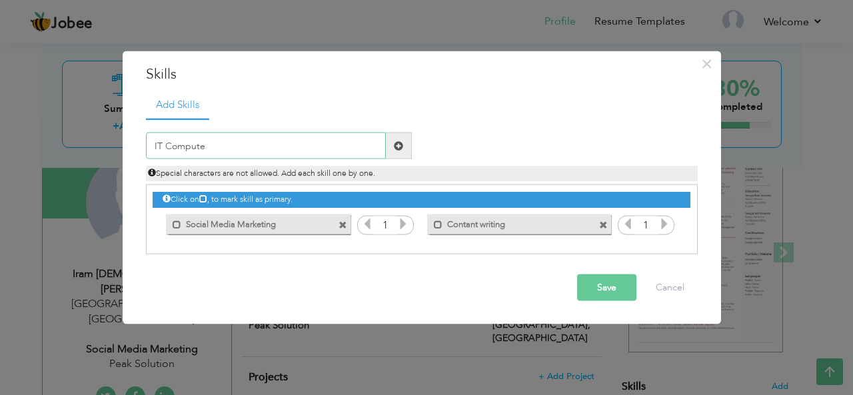
type input "IT Computer"
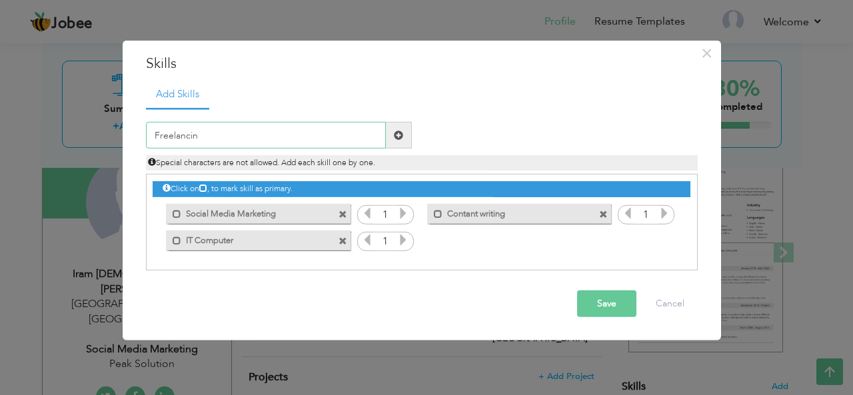
type input "Freelancing"
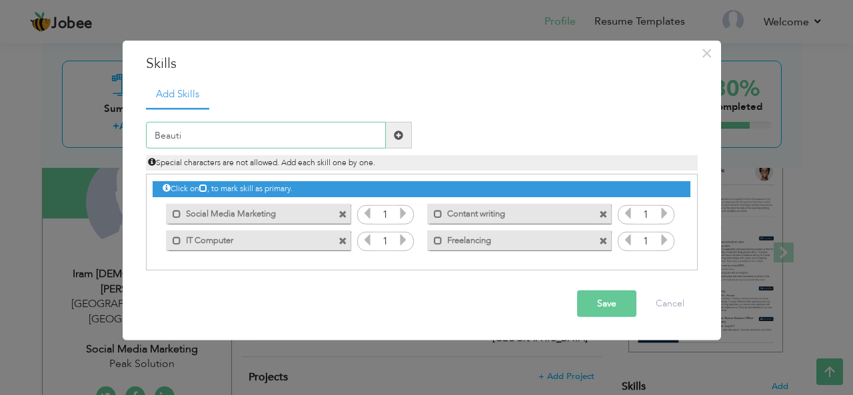
click at [195, 133] on input "Beauti" at bounding box center [266, 135] width 240 height 27
type input "B"
click at [598, 309] on button "Save" at bounding box center [606, 304] width 59 height 27
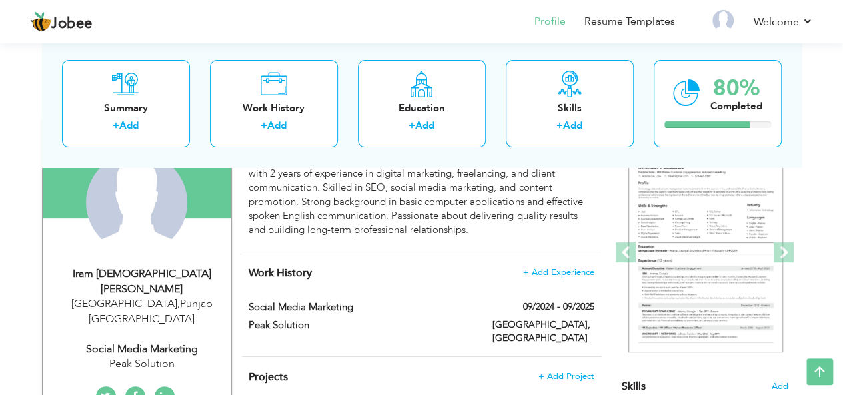
scroll to position [133, 0]
click at [0, 0] on div "Change Remove" at bounding box center [0, 0] width 0 height 0
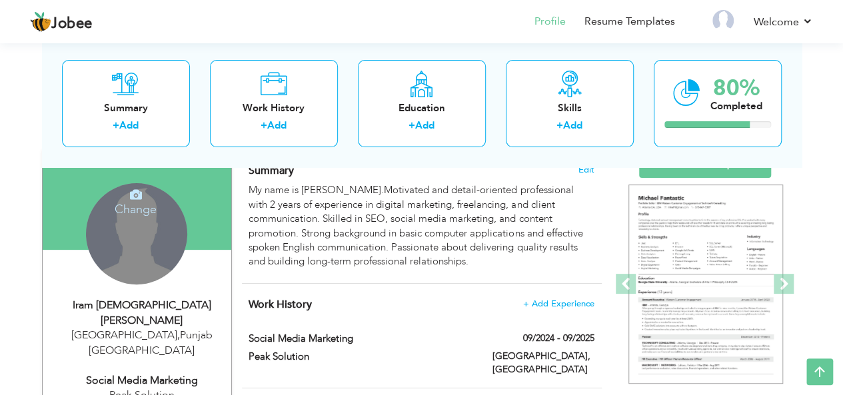
scroll to position [97, 0]
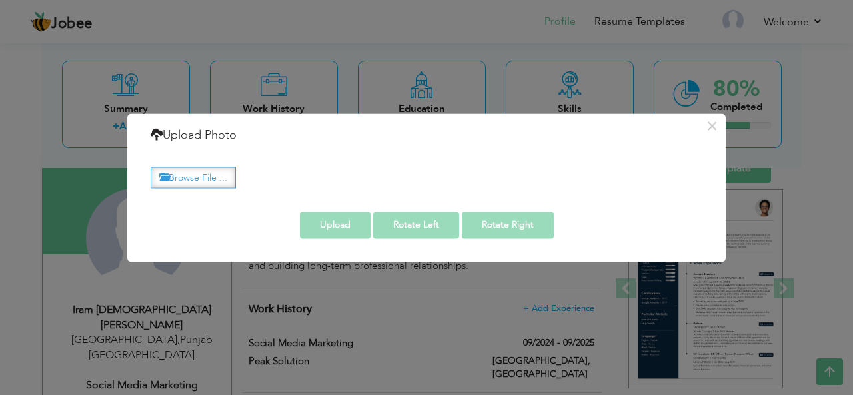
click at [181, 174] on label "Browse File ..." at bounding box center [193, 177] width 85 height 21
click at [0, 0] on input "Browse File ..." at bounding box center [0, 0] width 0 height 0
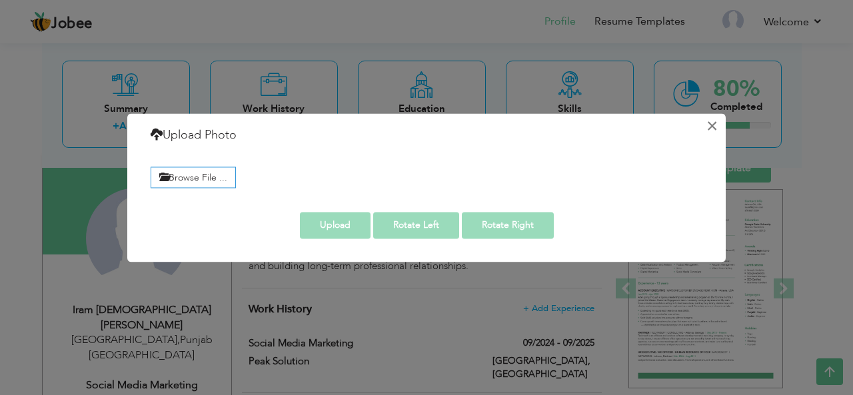
click at [712, 124] on button "×" at bounding box center [711, 125] width 21 height 21
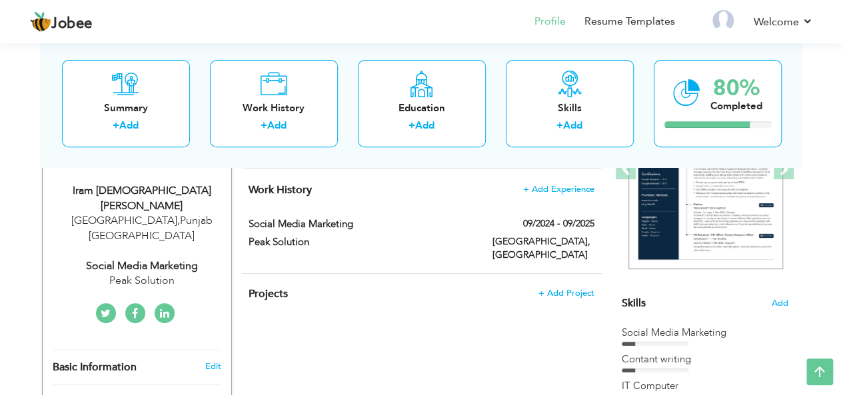
scroll to position [151, 0]
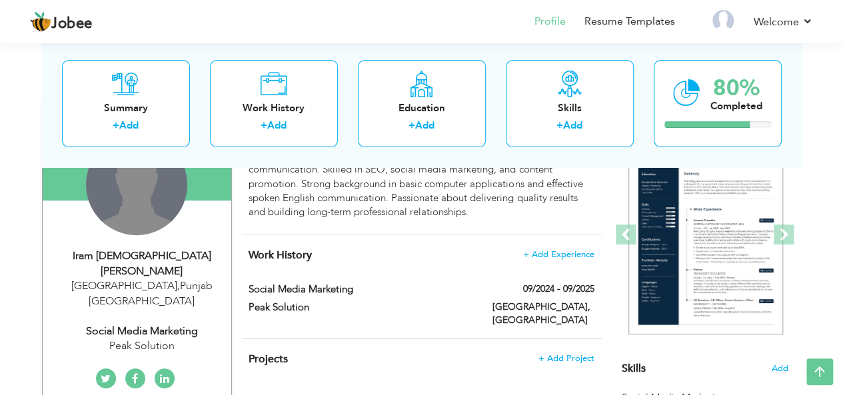
click at [128, 205] on div "Change Remove" at bounding box center [136, 184] width 101 height 101
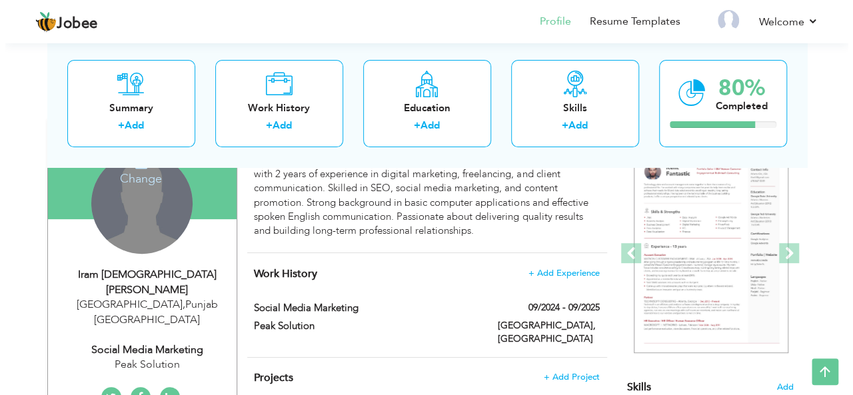
scroll to position [48, 0]
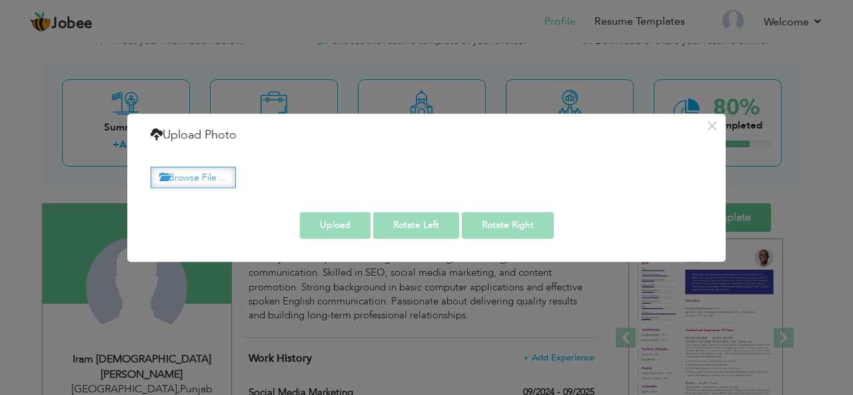
click at [181, 173] on label "Browse File ..." at bounding box center [193, 177] width 85 height 21
click at [0, 0] on input "Browse File ..." at bounding box center [0, 0] width 0 height 0
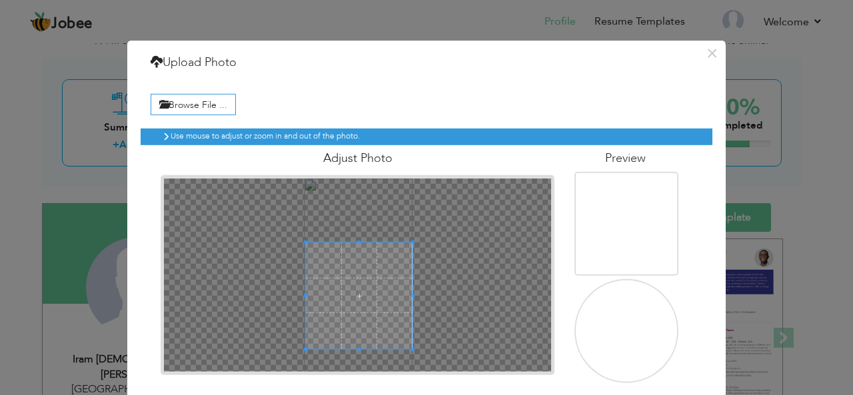
click at [313, 308] on span at bounding box center [359, 295] width 107 height 107
click at [300, 137] on h6 "Use mouse to adjust or zoom in and out of the photo." at bounding box center [428, 135] width 514 height 9
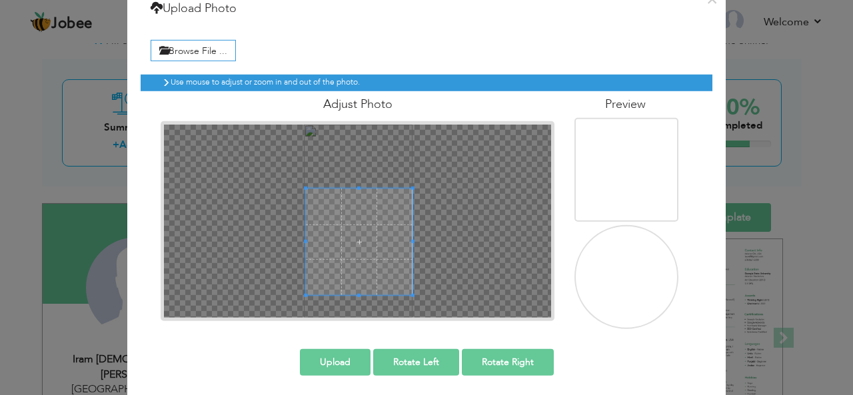
scroll to position [57, 0]
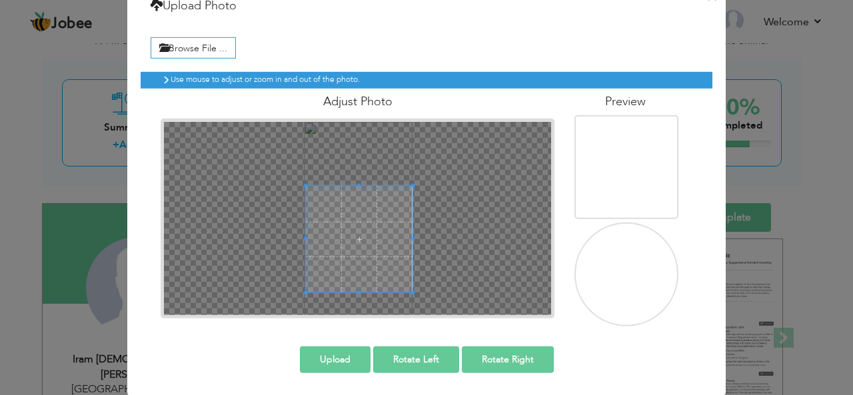
click at [308, 356] on button "Upload" at bounding box center [335, 359] width 71 height 27
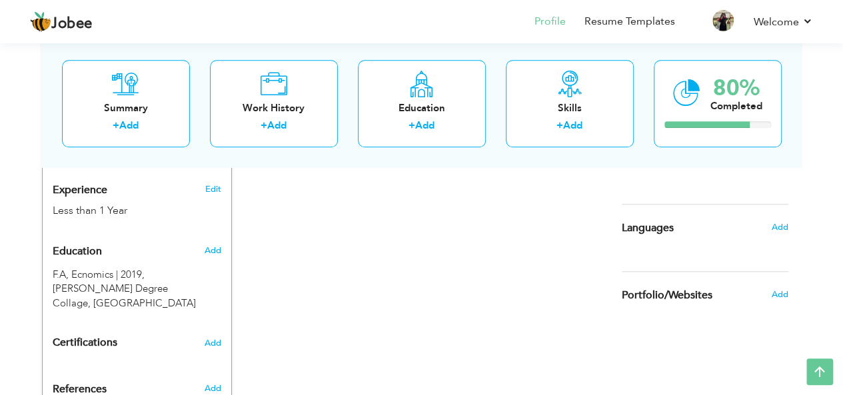
scroll to position [564, 0]
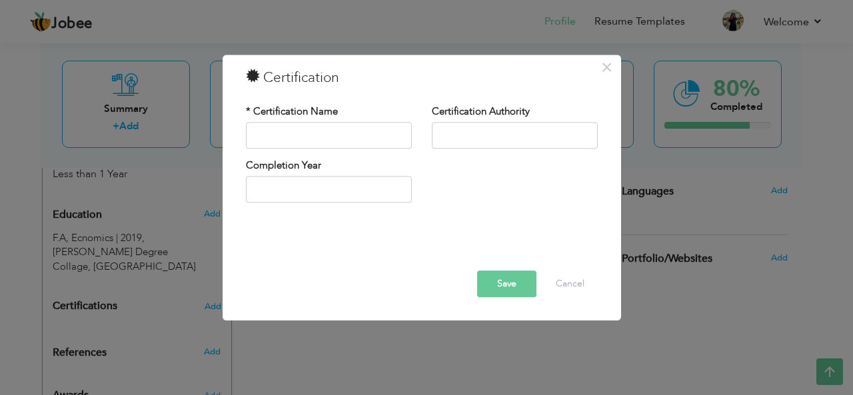
click at [67, 352] on div "× Certification * Certification Name Certification Authority Save" at bounding box center [426, 197] width 853 height 395
click at [260, 140] on input "text" at bounding box center [329, 135] width 166 height 27
type input "D"
type input "s"
type input "Social Media Marketing"
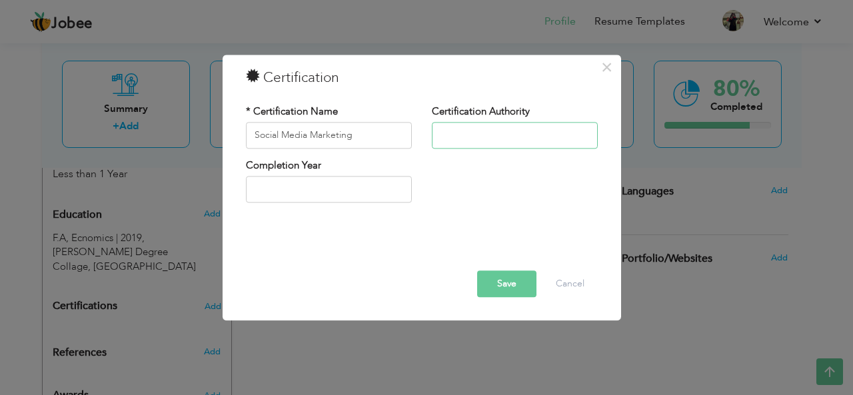
click at [460, 133] on input "text" at bounding box center [515, 135] width 166 height 27
type input "Peak Solution Collage"
type input "2025"
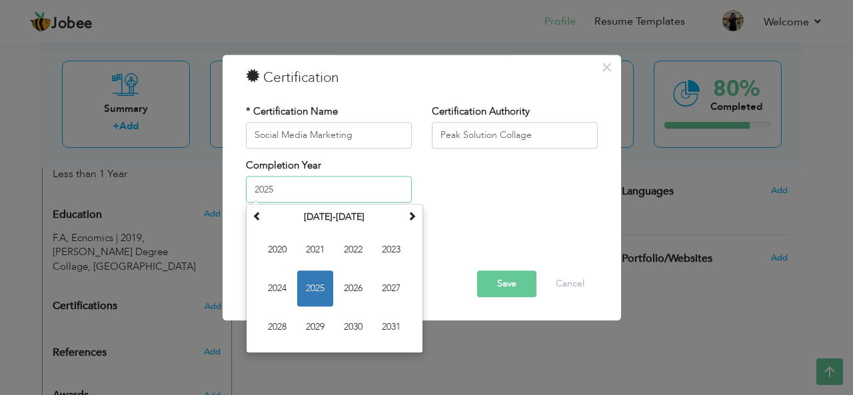
click at [271, 195] on input "2025" at bounding box center [329, 190] width 166 height 27
click at [310, 283] on span "2025" at bounding box center [315, 289] width 36 height 36
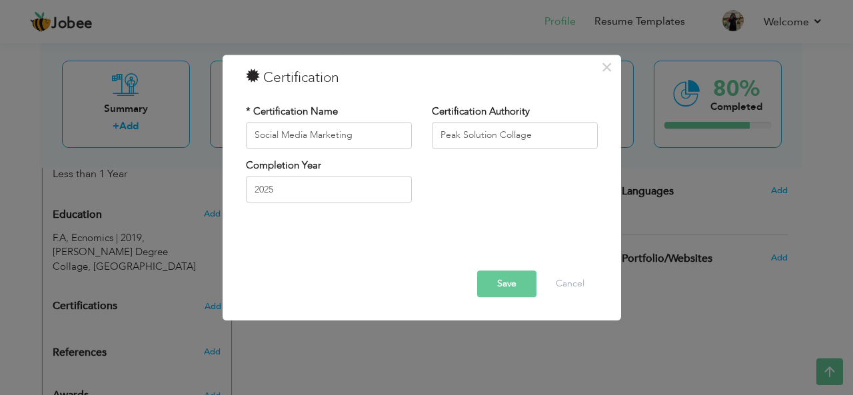
click at [513, 286] on button "Save" at bounding box center [506, 284] width 59 height 27
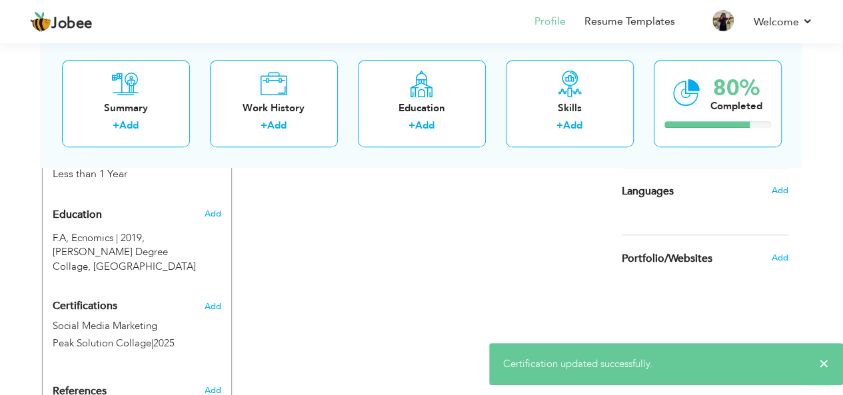
scroll to position [616, 0]
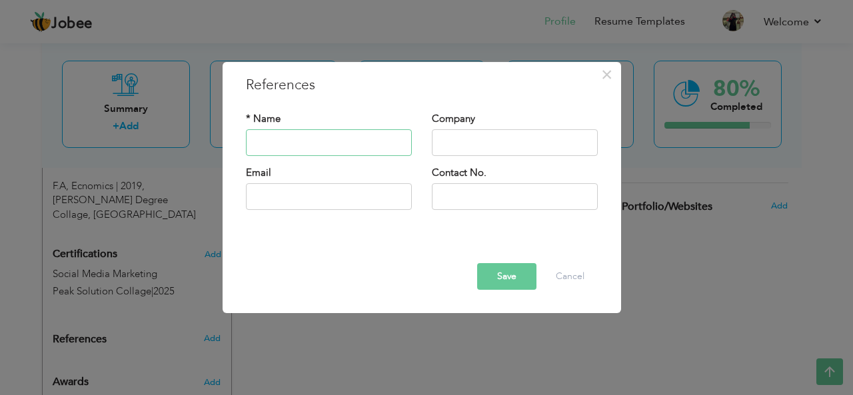
click at [267, 145] on input "text" at bounding box center [329, 142] width 166 height 27
type input "I"
click at [597, 274] on button "Cancel" at bounding box center [569, 276] width 55 height 27
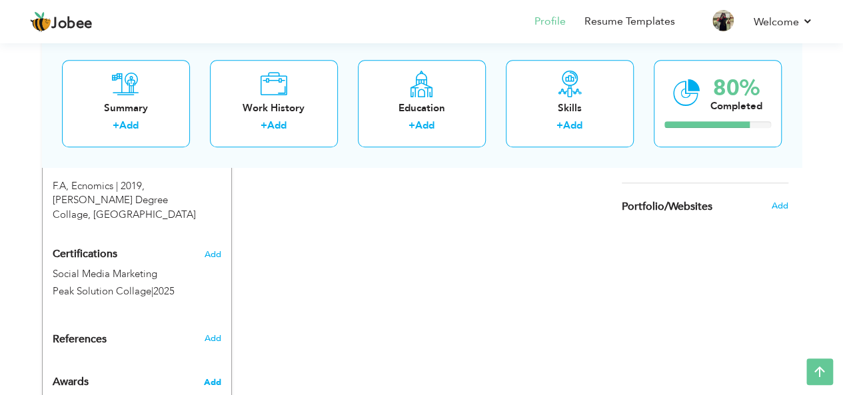
click at [208, 377] on span "Add" at bounding box center [211, 383] width 17 height 12
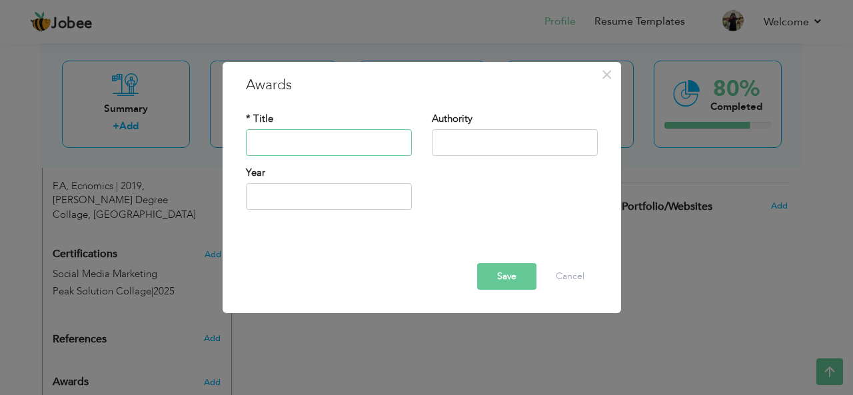
click at [263, 142] on input "text" at bounding box center [329, 142] width 166 height 27
type input "D"
type input "Social Media Marketing"
click at [443, 146] on input "text" at bounding box center [515, 142] width 166 height 27
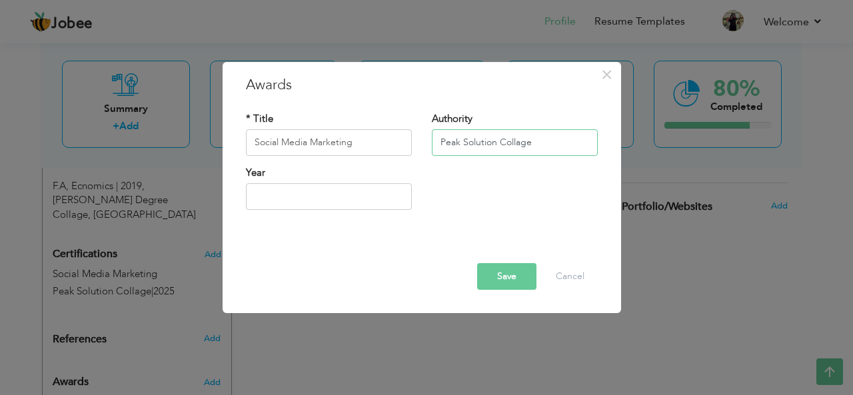
type input "Peak Solution Collage"
click at [271, 198] on input "text" at bounding box center [329, 196] width 166 height 27
type input "2025"
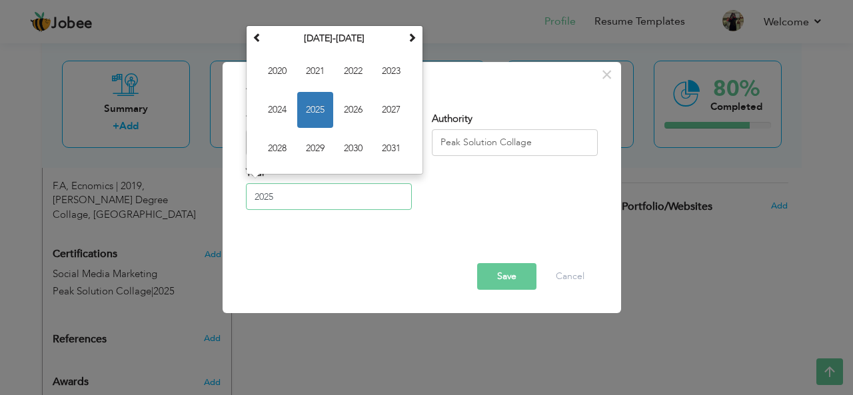
click at [329, 117] on span "2025" at bounding box center [315, 110] width 36 height 36
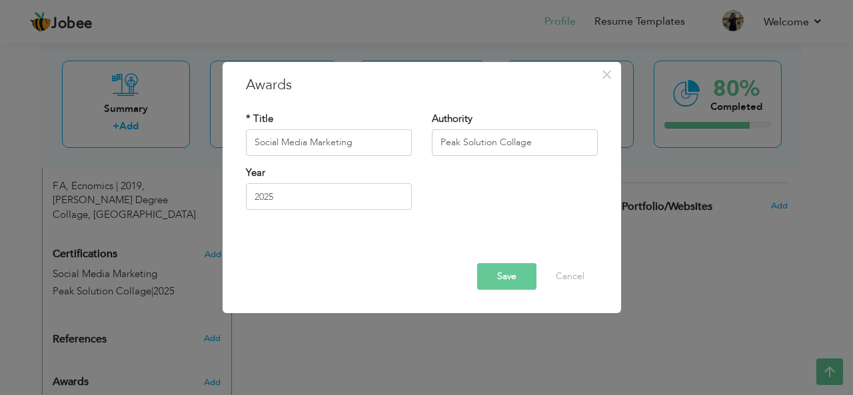
click at [516, 277] on button "Save" at bounding box center [506, 276] width 59 height 27
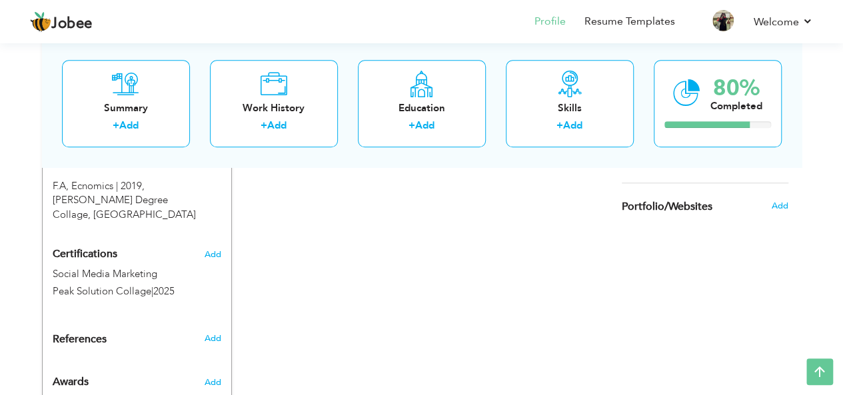
scroll to position [642, 0]
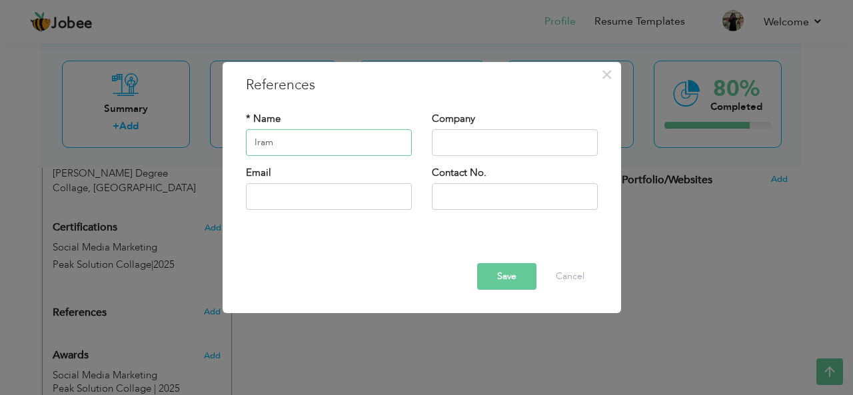
type input "Iram"
click at [439, 141] on input "text" at bounding box center [515, 142] width 166 height 27
type input "Peak Solution Collage"
click at [275, 197] on input "text" at bounding box center [329, 196] width 166 height 27
click at [336, 201] on input "catoorajpoot735@" at bounding box center [329, 196] width 166 height 27
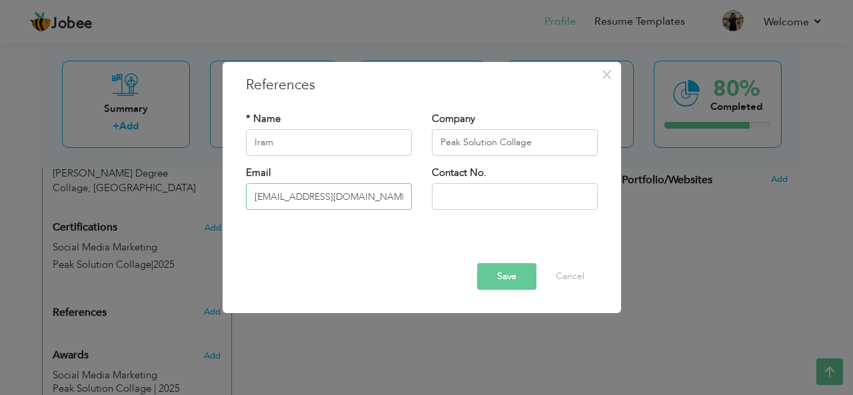
type input "[EMAIL_ADDRESS][DOMAIN_NAME]"
click at [441, 201] on input "text" at bounding box center [515, 196] width 166 height 27
type input "03217915239"
click at [498, 277] on button "Save" at bounding box center [506, 276] width 59 height 27
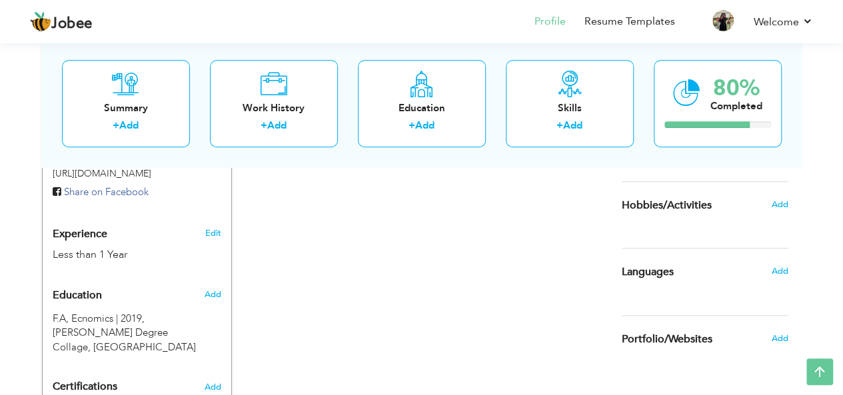
scroll to position [484, 0]
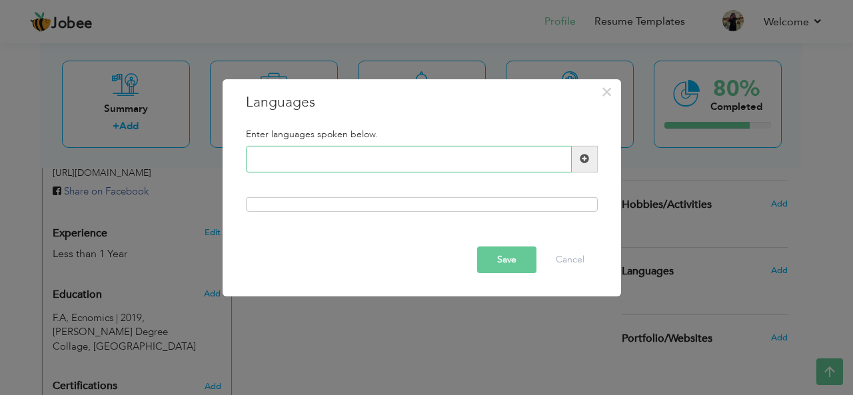
type input "e"
type input "English"
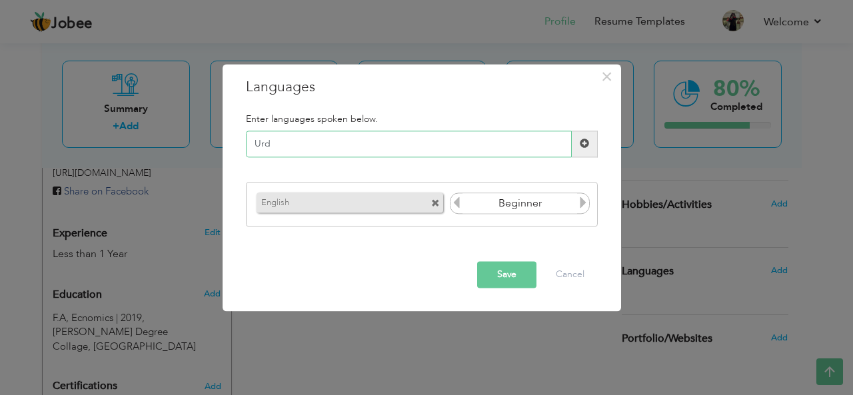
type input "Urdu"
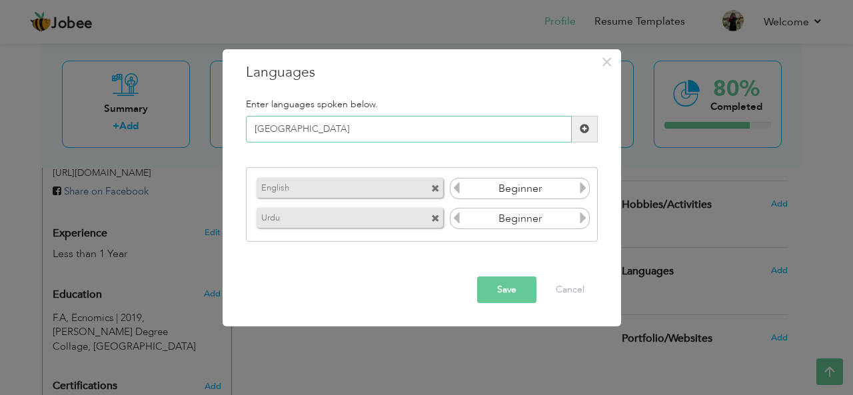
type input "Punjabi"
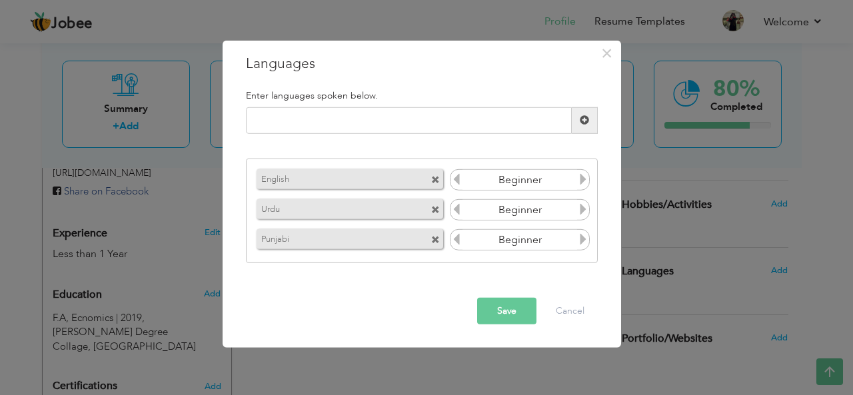
click at [485, 308] on button "Save" at bounding box center [506, 311] width 59 height 27
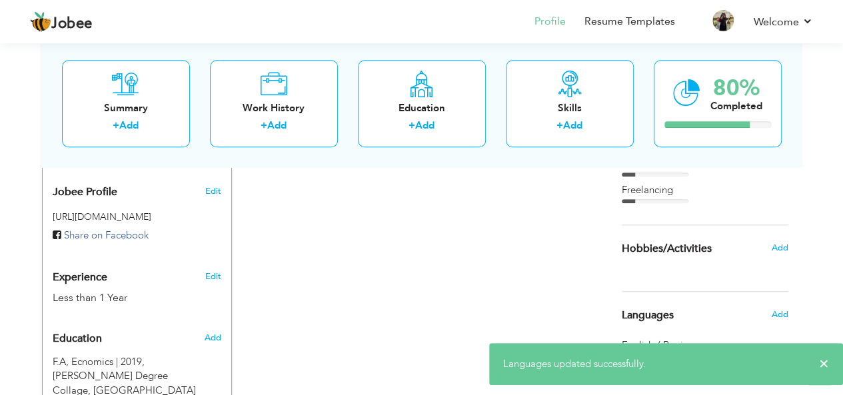
scroll to position [438, 0]
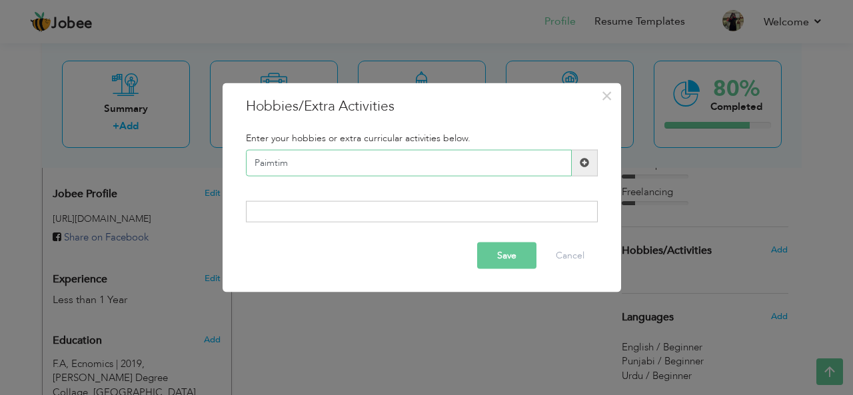
type input "Paimtimg"
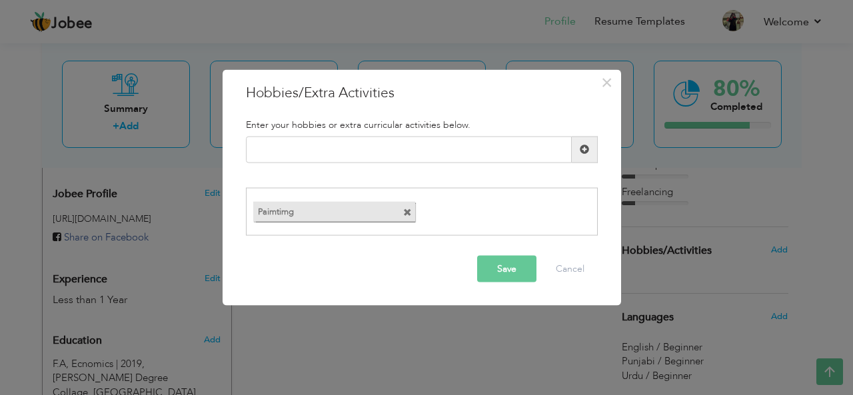
click at [414, 210] on div "Paimtimg" at bounding box center [422, 212] width 352 height 48
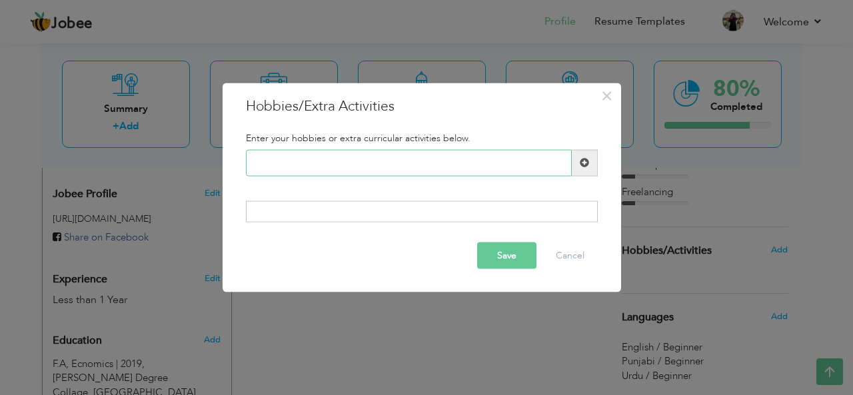
click at [255, 157] on input "text" at bounding box center [409, 162] width 326 height 27
type input "Painting"
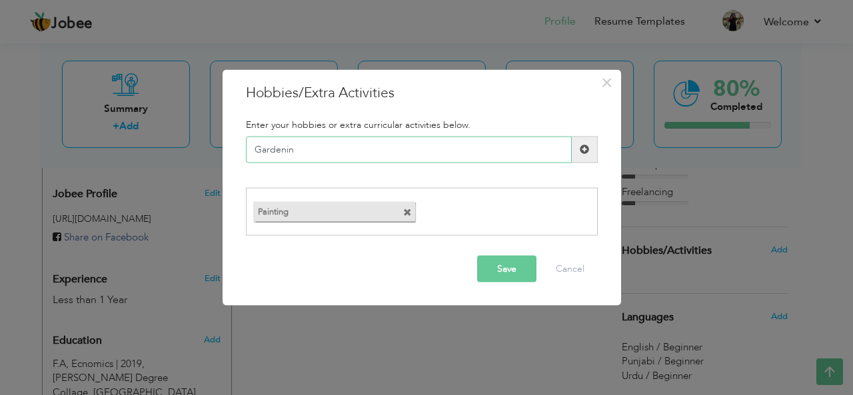
type input "Gardening"
type input "Singing"
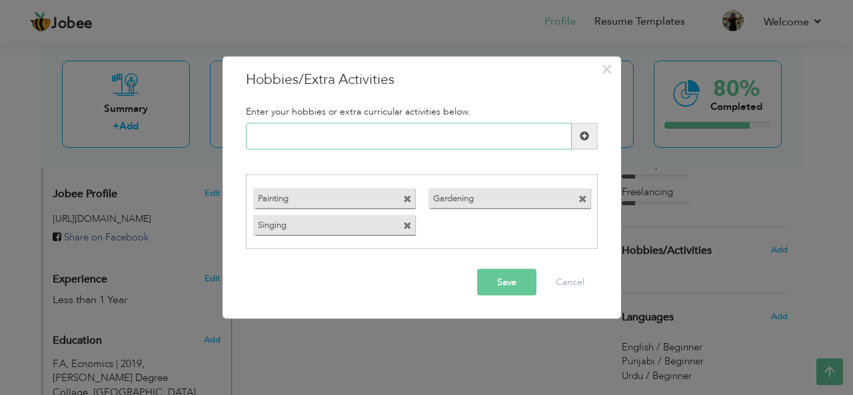
type input "S"
click at [289, 132] on input "Strong communication Skil" at bounding box center [409, 136] width 326 height 27
type input "Strong Communication Skil"
click at [373, 136] on input "Strong Communication Skil" at bounding box center [409, 136] width 326 height 27
click at [373, 136] on input "text" at bounding box center [409, 136] width 326 height 27
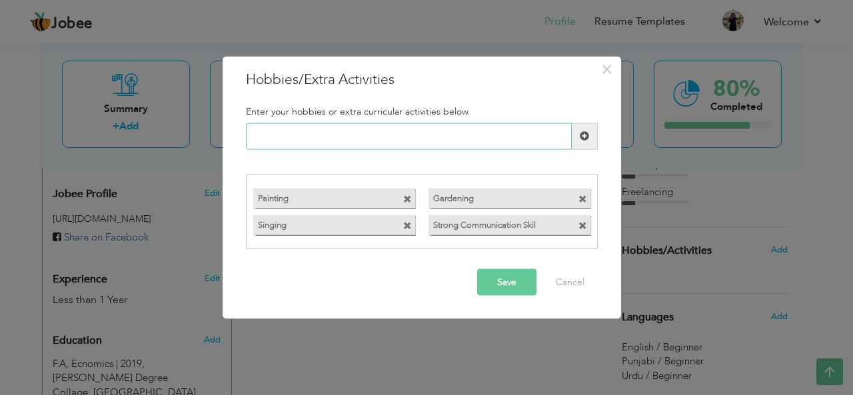
click at [373, 136] on input "text" at bounding box center [409, 136] width 326 height 27
type input "s"
type input "S"
type input "Communication Skills"
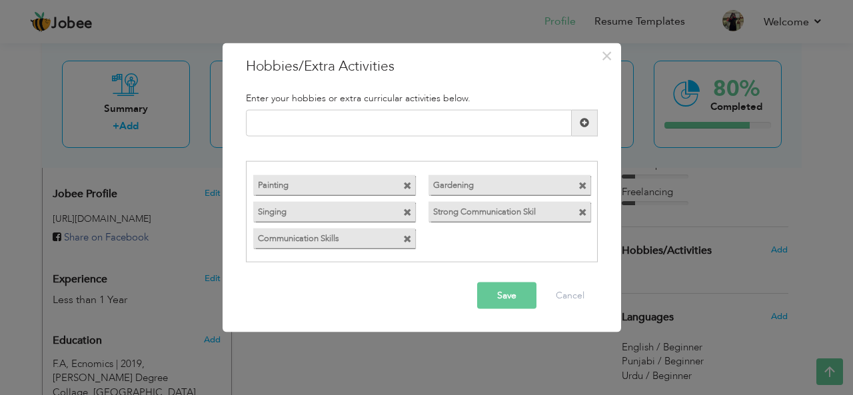
click at [580, 210] on span at bounding box center [582, 213] width 9 height 9
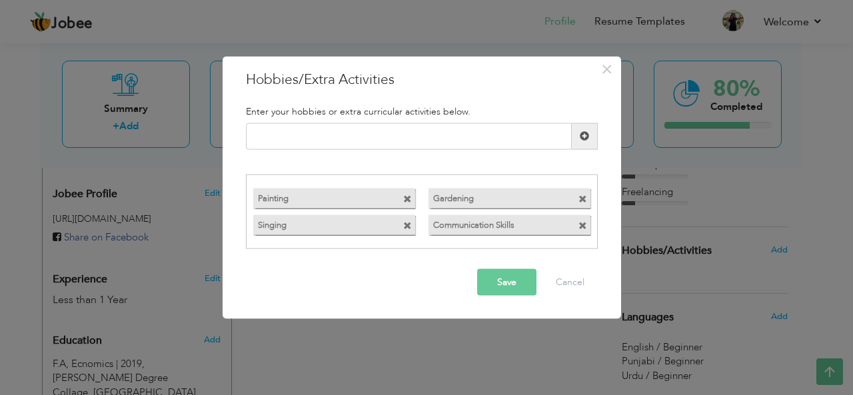
click at [494, 279] on button "Save" at bounding box center [506, 282] width 59 height 27
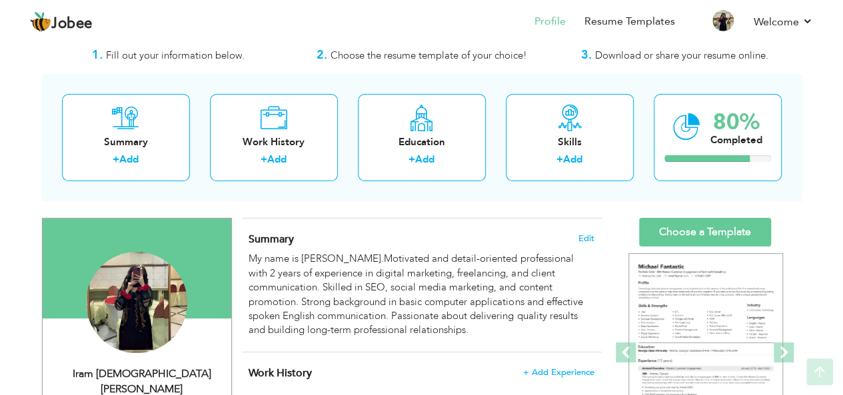
scroll to position [30, 0]
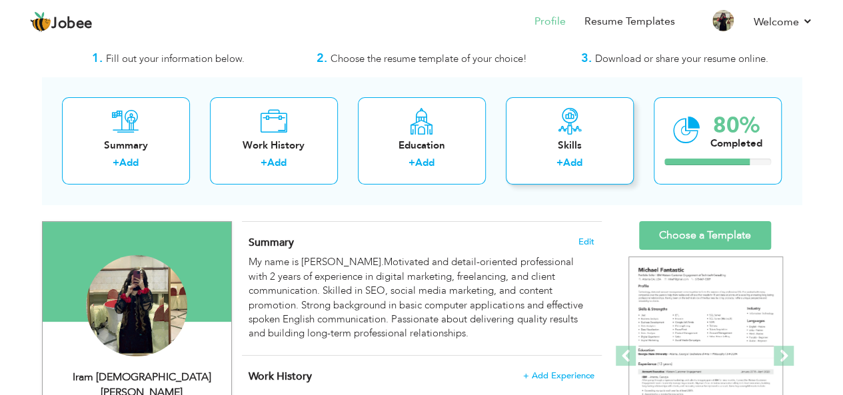
click at [556, 143] on div "Skills" at bounding box center [569, 146] width 107 height 14
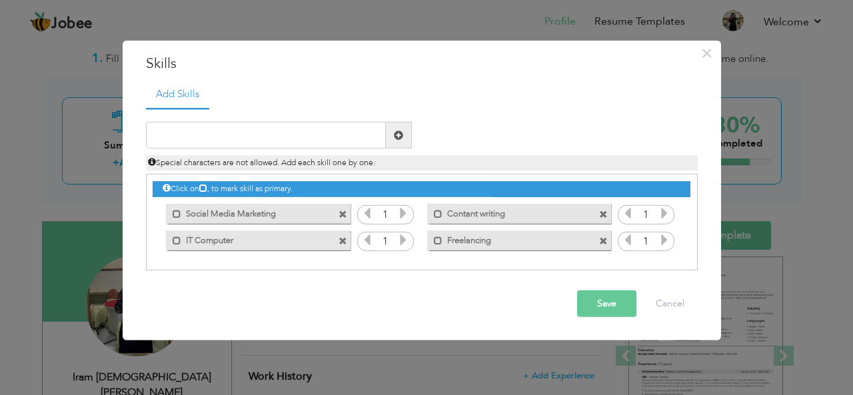
click at [44, 103] on div "× Skills Add Skills Duplicate entry Mark as primary skill. 1 1 1" at bounding box center [426, 197] width 853 height 395
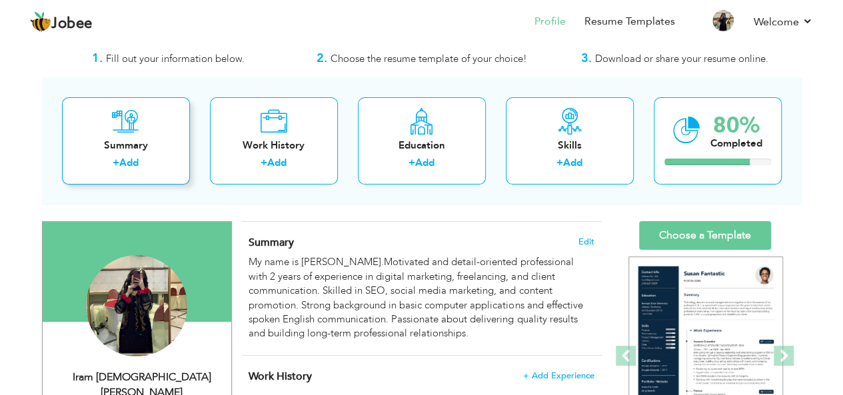
click at [125, 147] on div "Summary" at bounding box center [126, 146] width 107 height 14
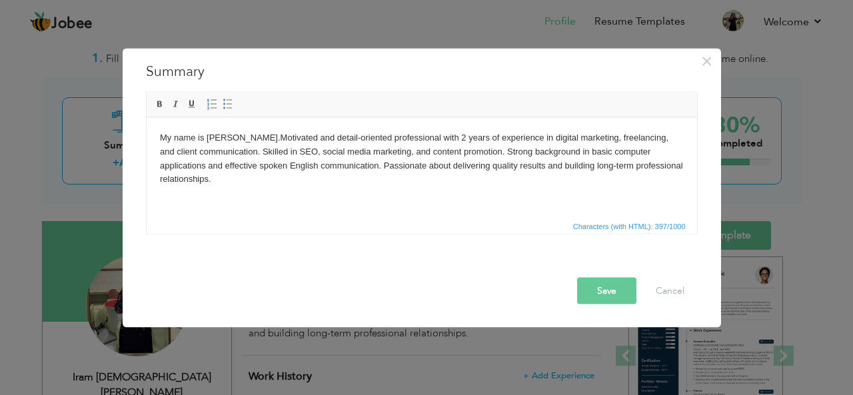
click at [27, 151] on div "× Summary My name is Iram.Motivated and detail-oriented professional with 2 yea…" at bounding box center [426, 197] width 853 height 395
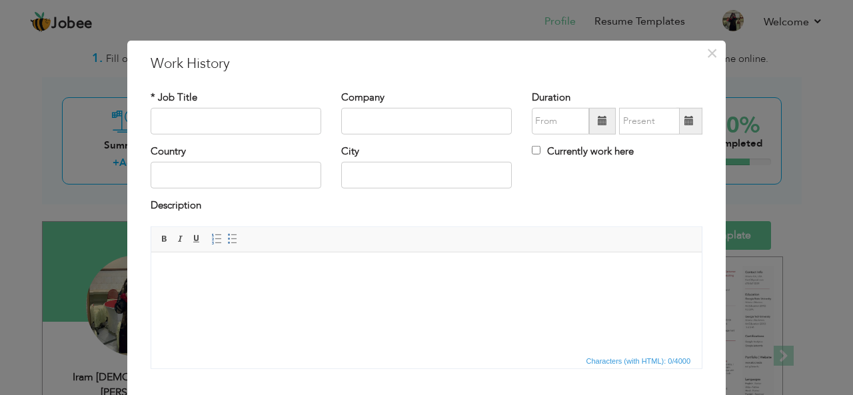
click at [44, 159] on div "× Work History * Job Title Company Duration Currently work here Country" at bounding box center [426, 197] width 853 height 395
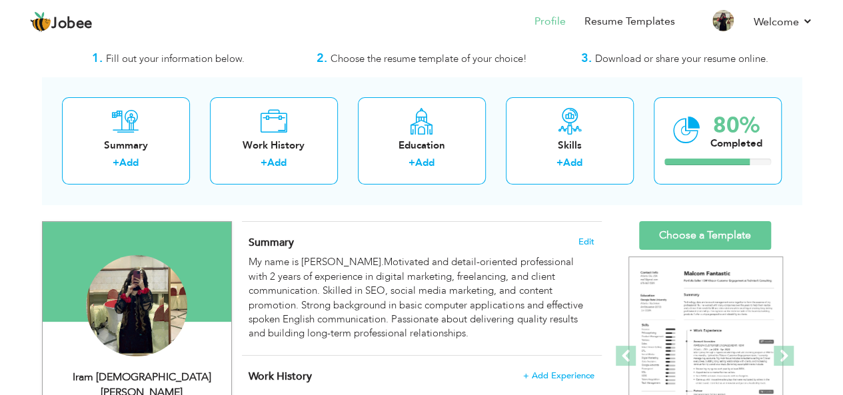
click at [540, 222] on div "Summary Edit My name is Iram.Motivated and detail-oriented professional with 2 …" at bounding box center [422, 289] width 360 height 134
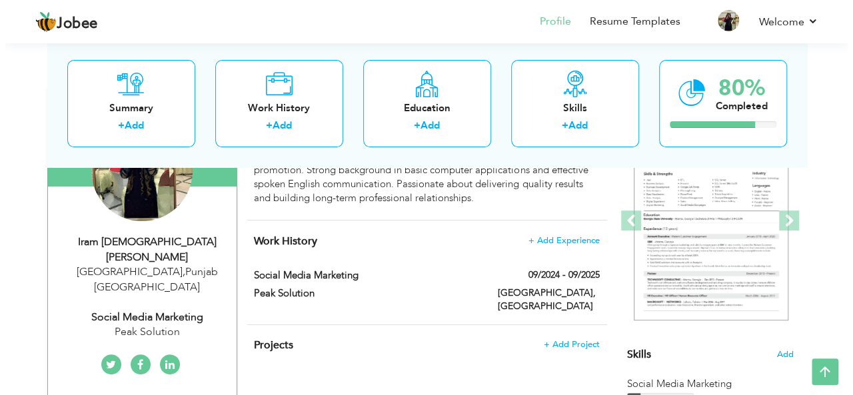
scroll to position [297, 0]
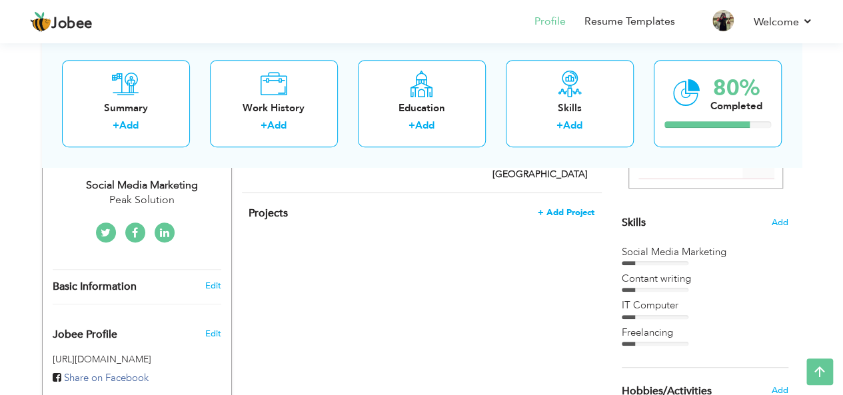
click at [562, 208] on span "+ Add Project" at bounding box center [566, 212] width 57 height 9
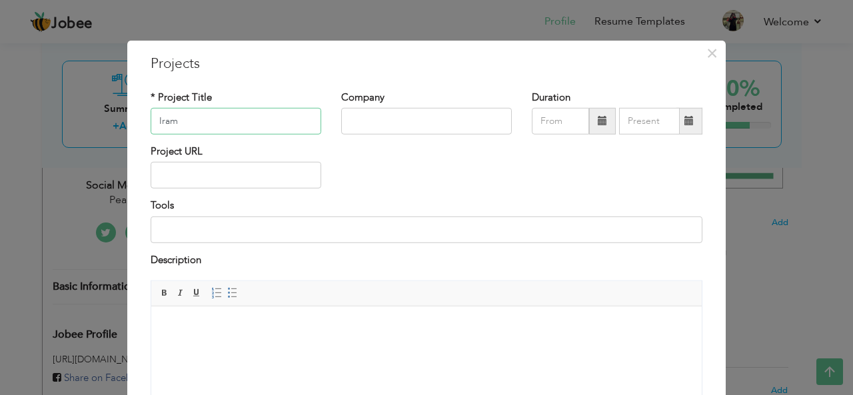
type input "Iram"
click at [372, 129] on input "text" at bounding box center [426, 121] width 171 height 27
type input "Peak Solution Collage"
type input "09/2025"
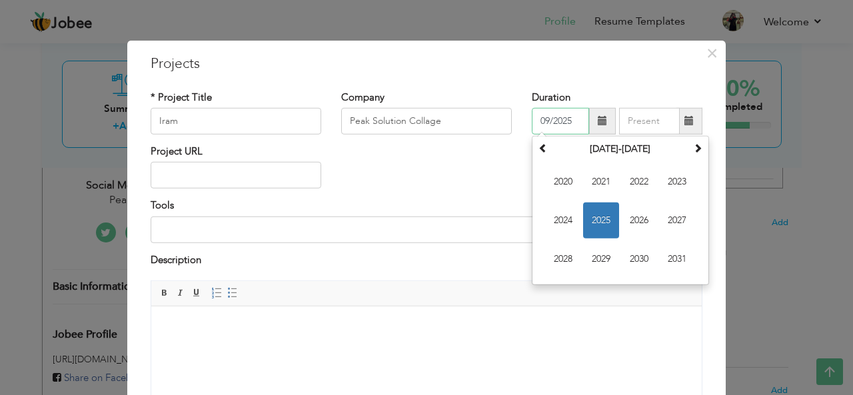
click at [549, 121] on input "09/2025" at bounding box center [560, 121] width 57 height 27
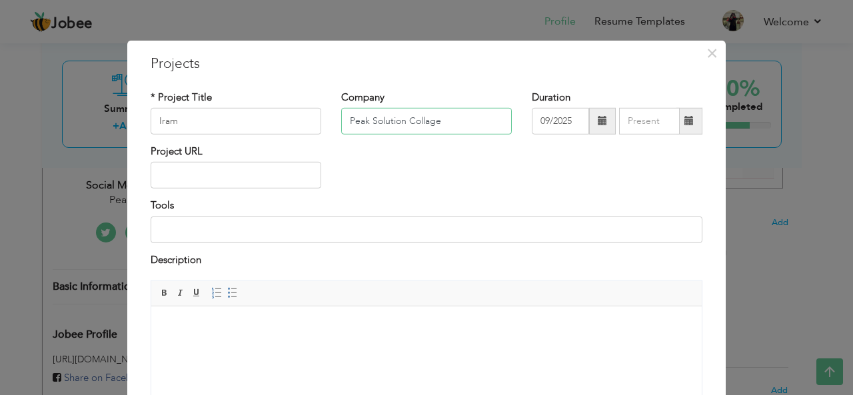
click at [446, 123] on input "Peak Solution Collage" at bounding box center [426, 121] width 171 height 27
click at [185, 123] on input "Iram" at bounding box center [236, 121] width 171 height 27
click at [169, 231] on input at bounding box center [427, 230] width 552 height 27
click at [287, 226] on input "Strong Communication Skills" at bounding box center [427, 230] width 552 height 27
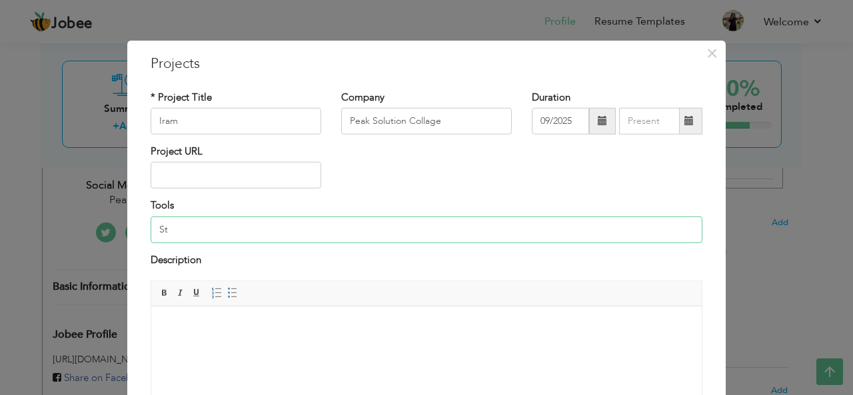
type input "S"
click at [187, 126] on input "Iram" at bounding box center [236, 121] width 171 height 27
type input "I"
click at [155, 119] on input "Digital Marketing" at bounding box center [236, 121] width 171 height 27
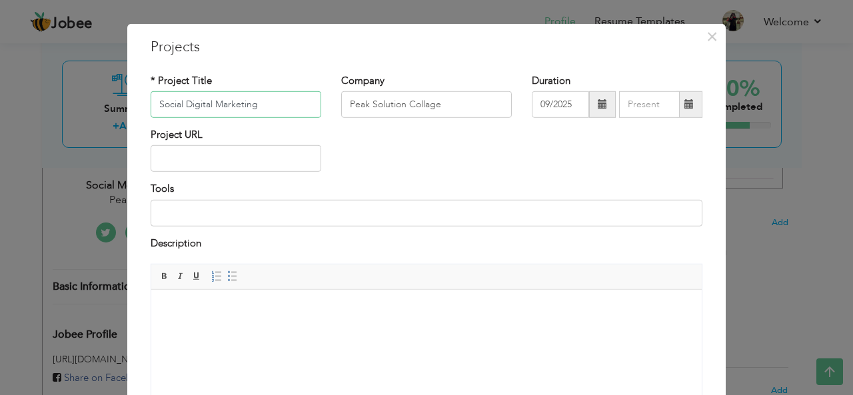
scroll to position [10, 0]
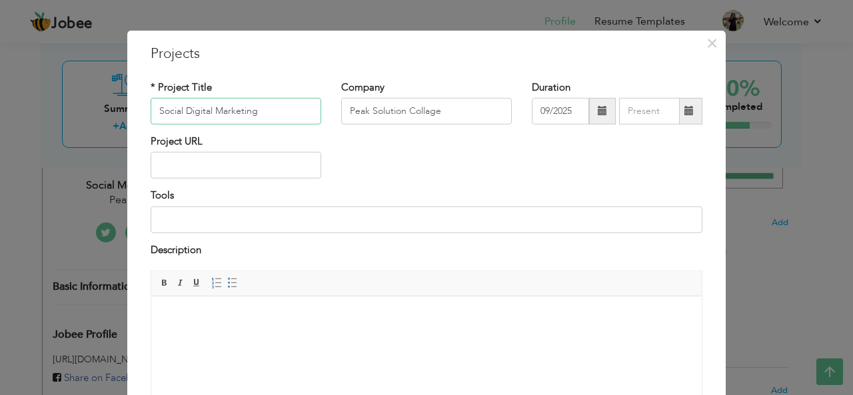
type input "Social Digital Marketing"
click at [161, 215] on input at bounding box center [427, 220] width 552 height 27
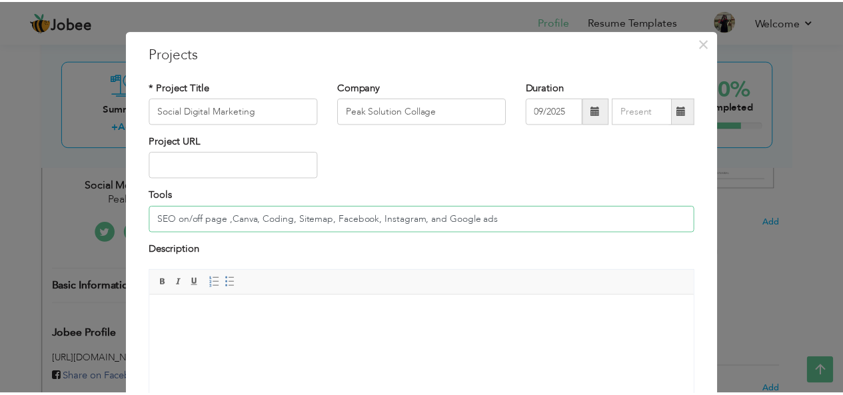
scroll to position [135, 0]
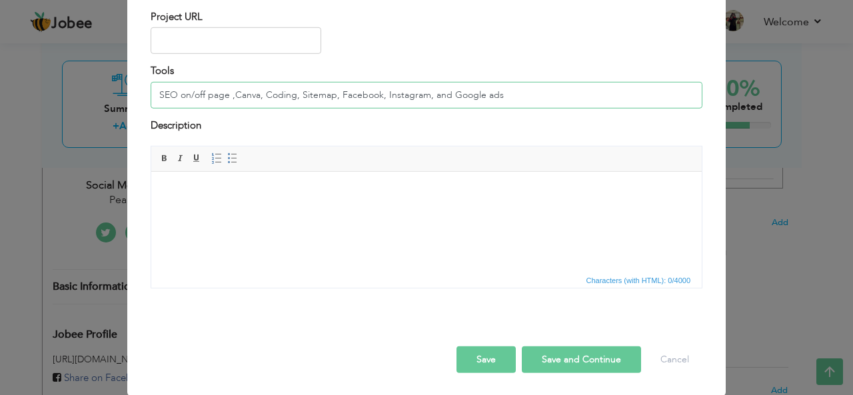
type input "SEO on/off page ,Canva, Coding, Sitemap, Facebook, Instagram, and Google ads"
click at [562, 347] on button "Save and Continue" at bounding box center [581, 360] width 119 height 27
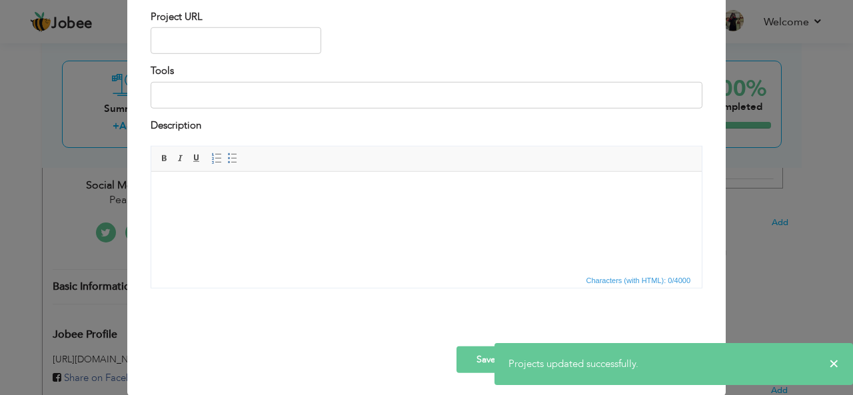
click at [808, 229] on div "× Projects * Project Title Company Duration Project URL Tools Description" at bounding box center [426, 197] width 853 height 395
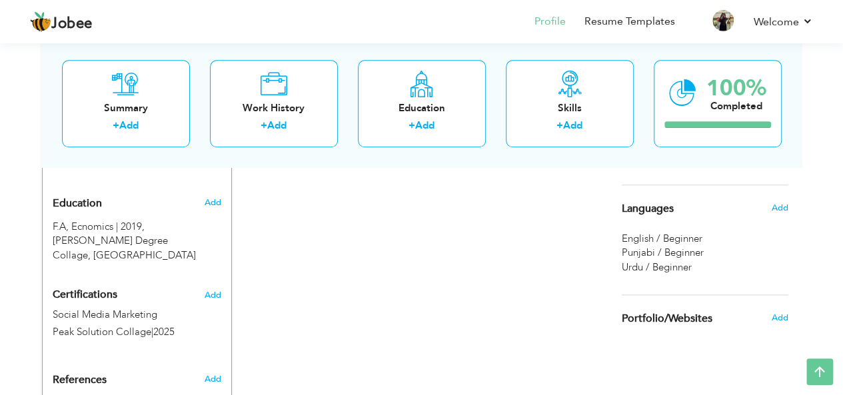
scroll to position [704, 0]
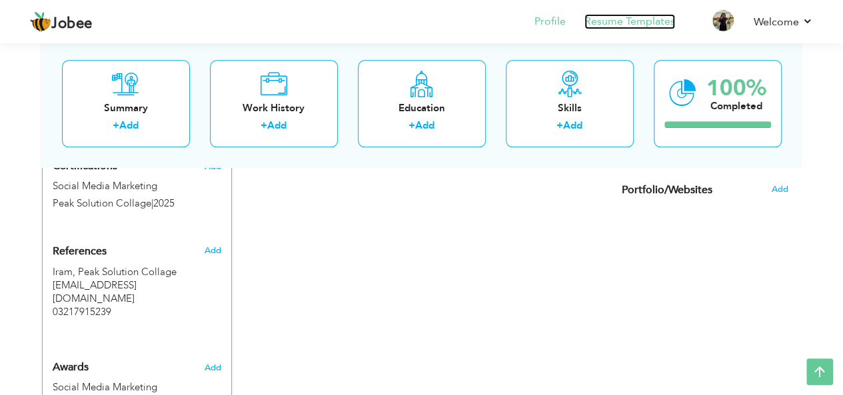
click at [648, 17] on link "Resume Templates" at bounding box center [629, 21] width 91 height 15
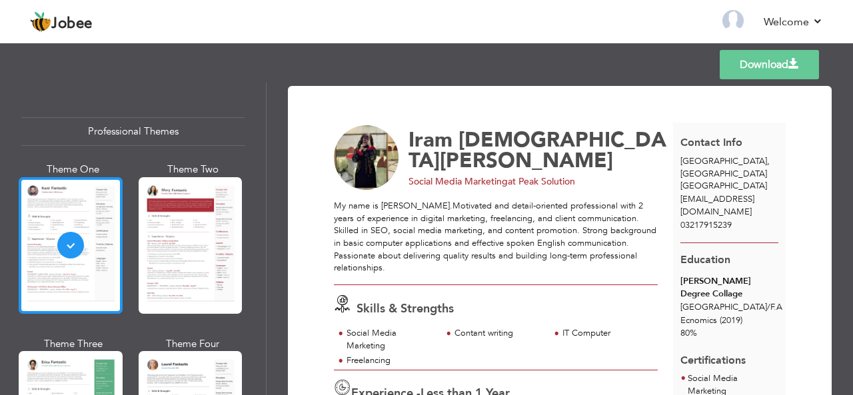
click at [84, 216] on div at bounding box center [71, 245] width 104 height 137
click at [774, 57] on link "Download" at bounding box center [769, 64] width 99 height 29
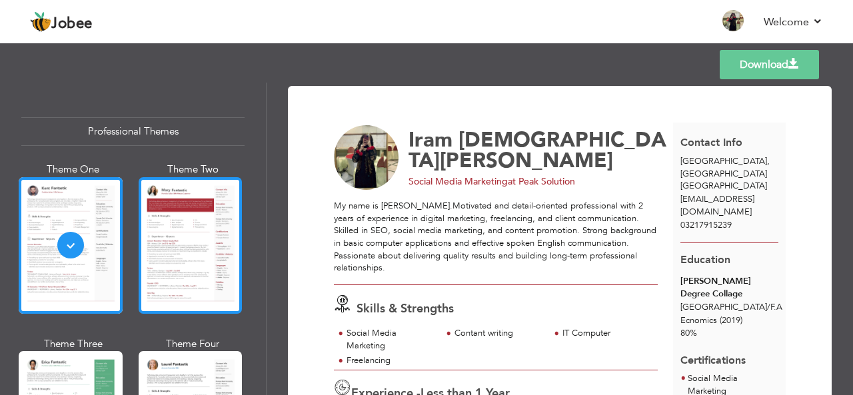
click at [165, 294] on div at bounding box center [191, 245] width 104 height 137
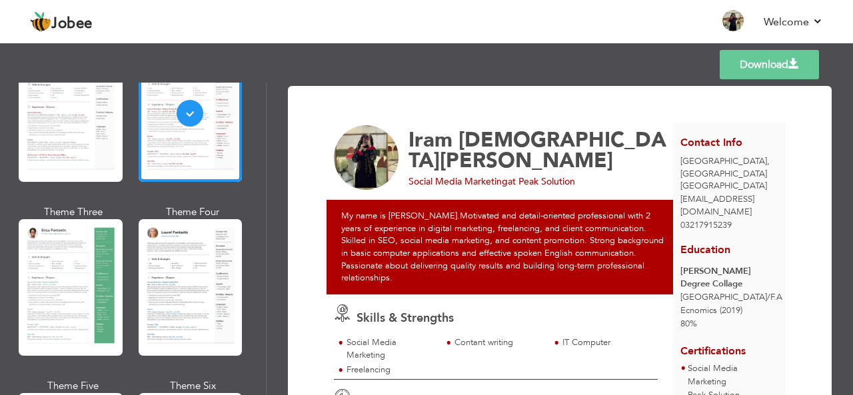
scroll to position [151, 0]
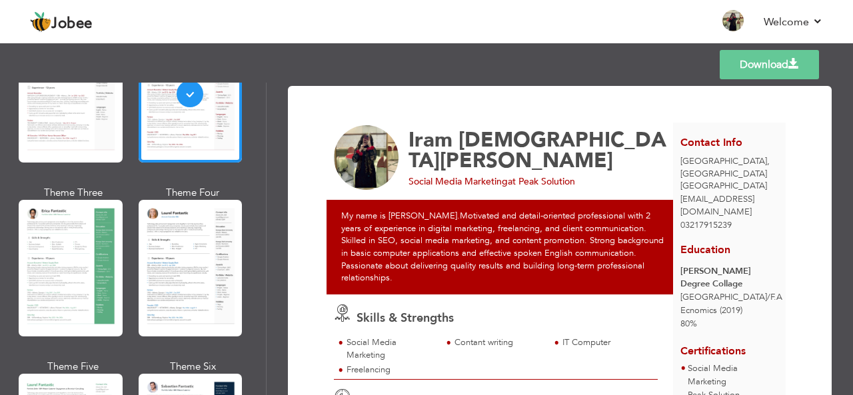
click at [60, 273] on div "Professional Themes Theme One Theme Two Theme Three Theme Four" at bounding box center [426, 239] width 853 height 313
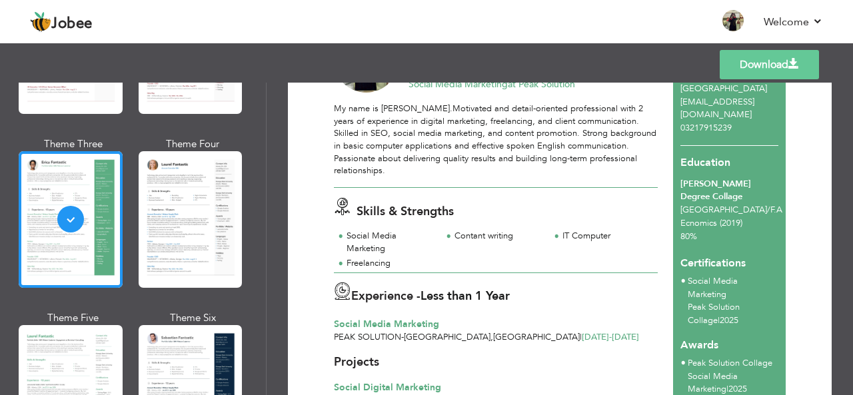
scroll to position [227, 0]
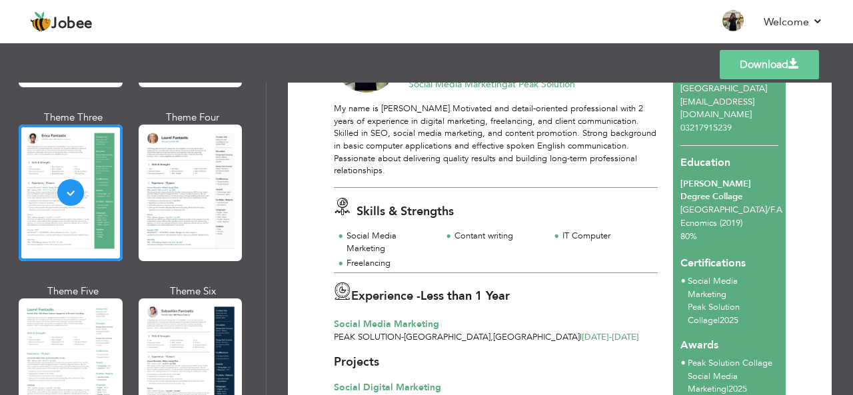
click at [183, 363] on div "Professional Themes Theme One Theme Two Theme Three Theme Four" at bounding box center [426, 239] width 853 height 313
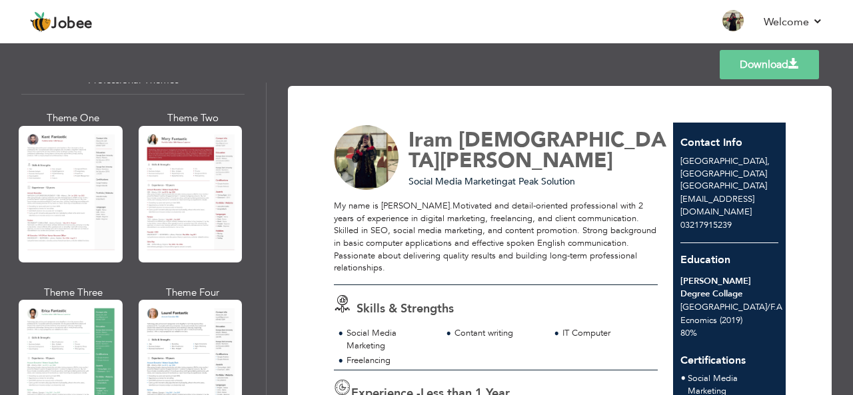
scroll to position [32, 0]
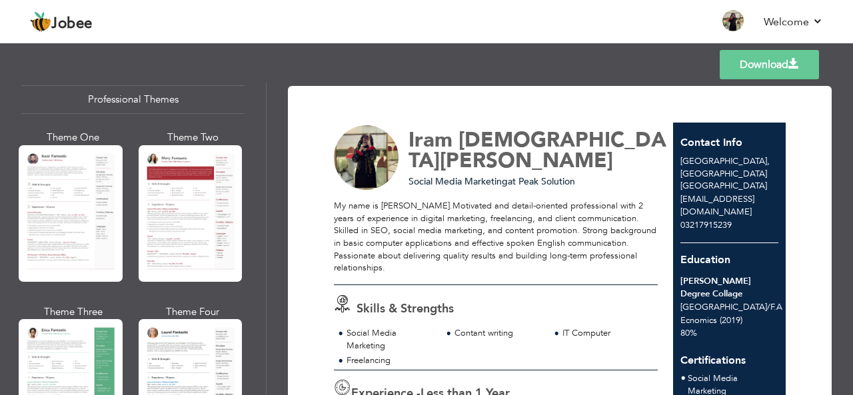
click at [792, 61] on span at bounding box center [793, 64] width 11 height 11
